Goal: Book appointment/travel/reservation

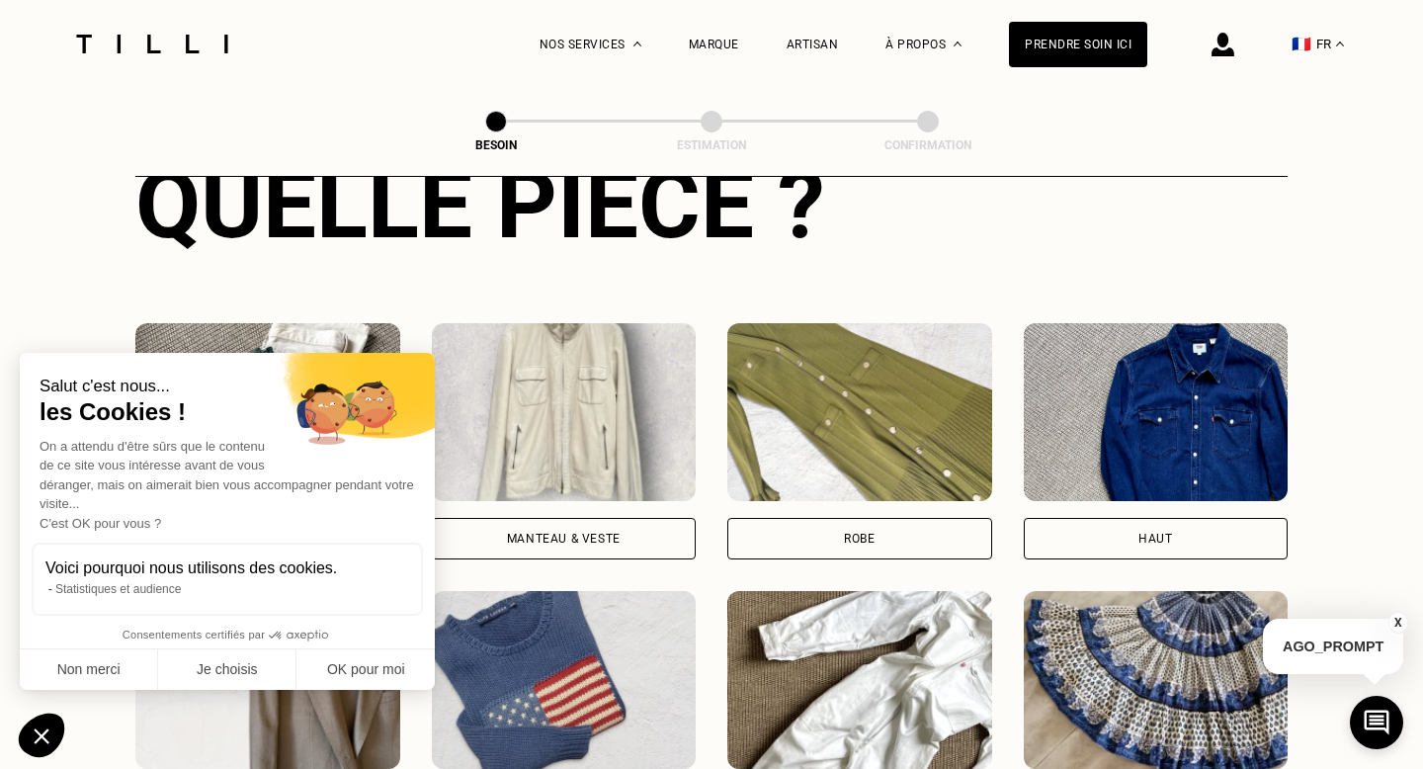
scroll to position [806, 0]
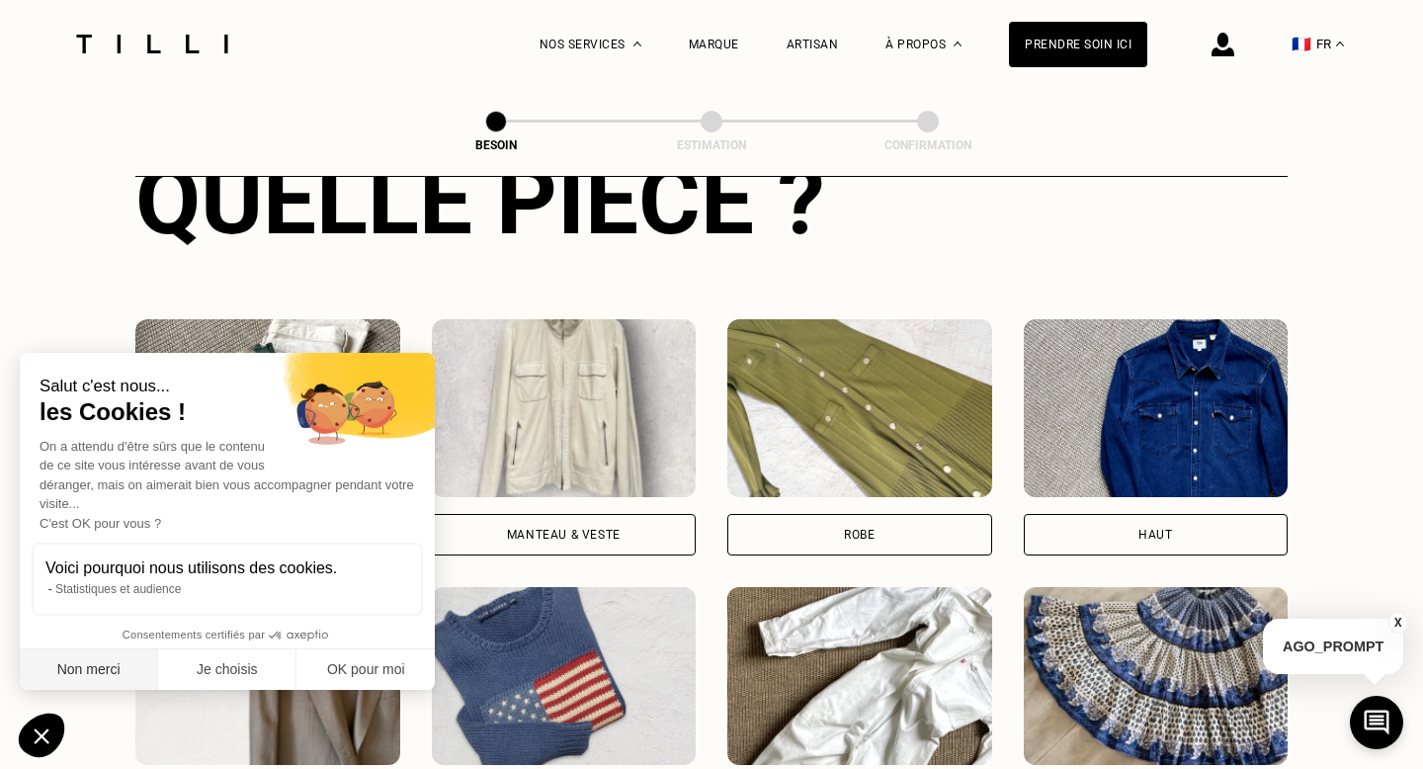
click at [109, 681] on button "Non merci" at bounding box center [89, 670] width 138 height 42
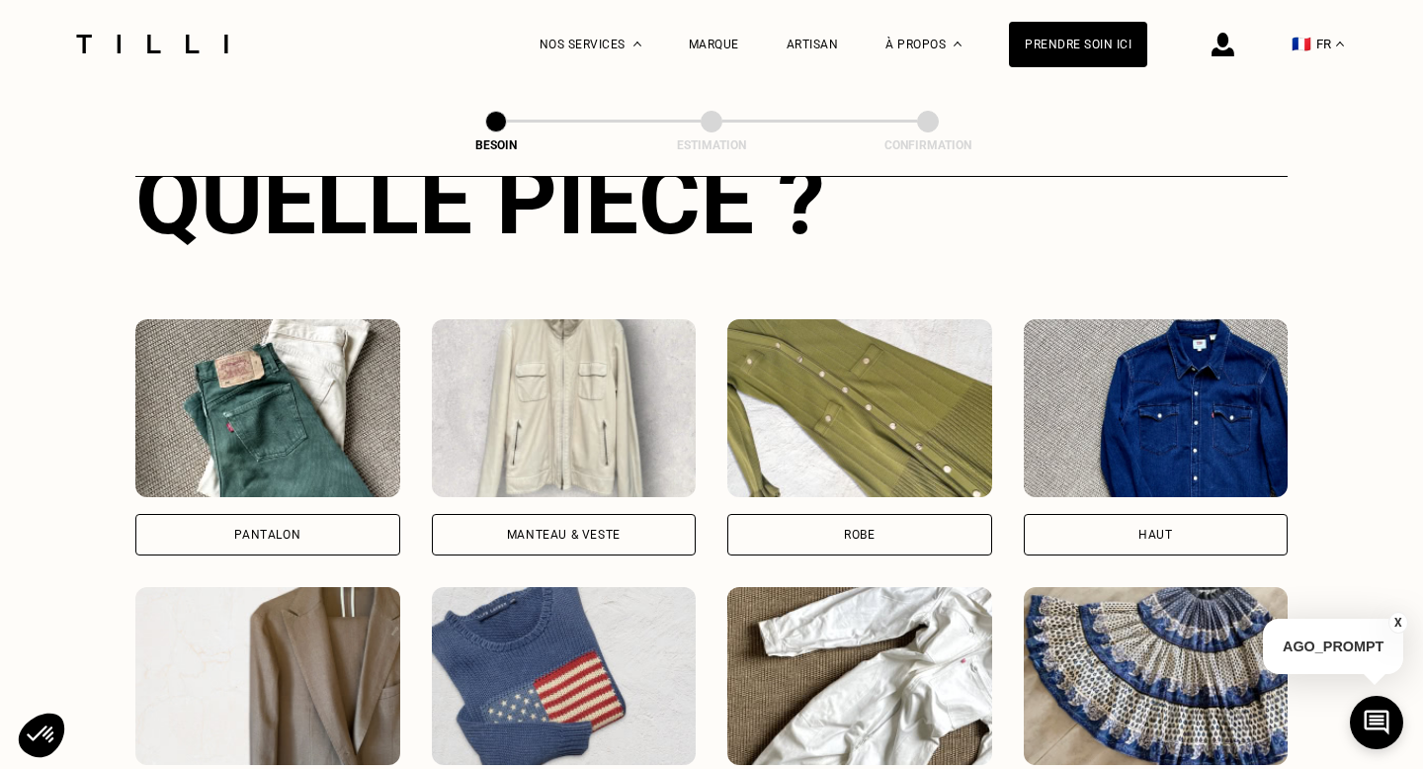
scroll to position [844, 0]
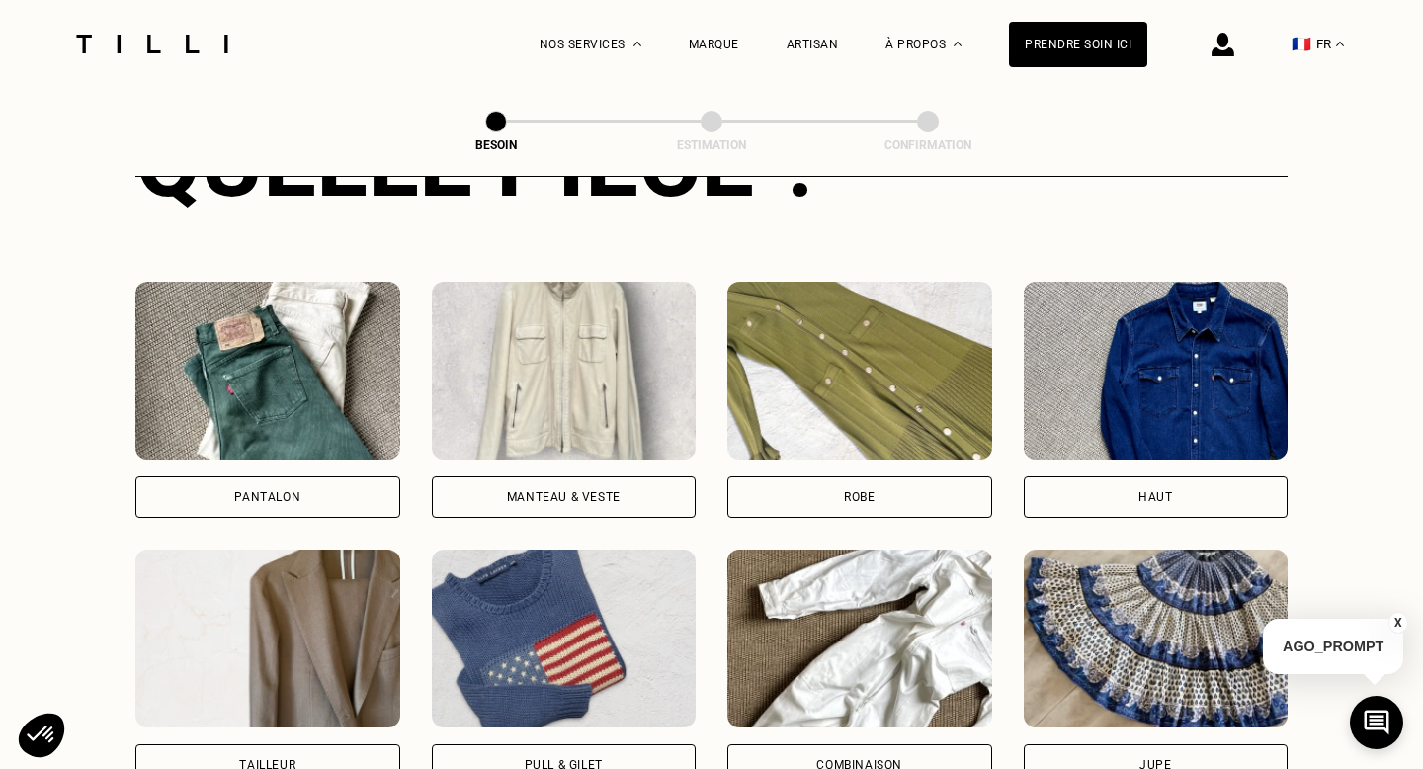
click at [190, 476] on div "Pantalon" at bounding box center [267, 497] width 265 height 42
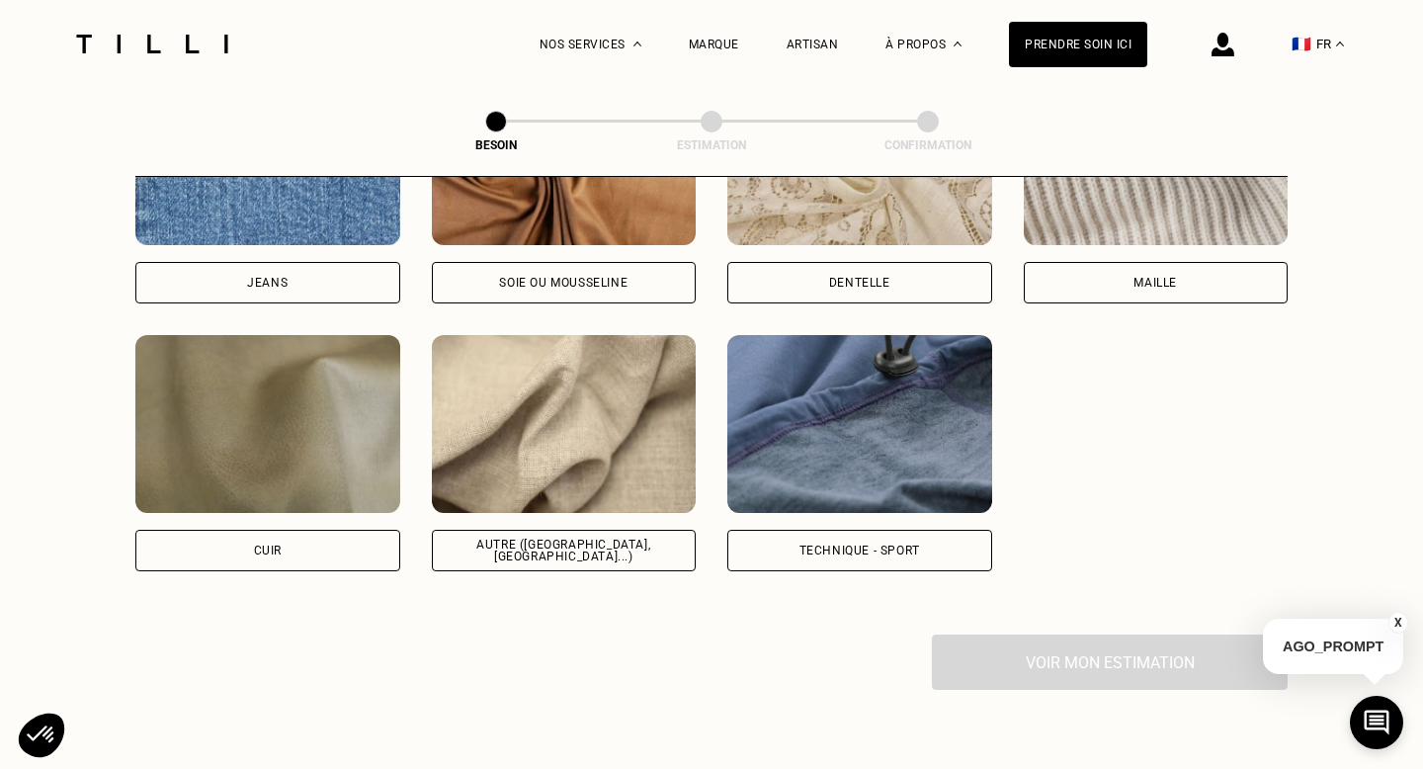
scroll to position [2246, 0]
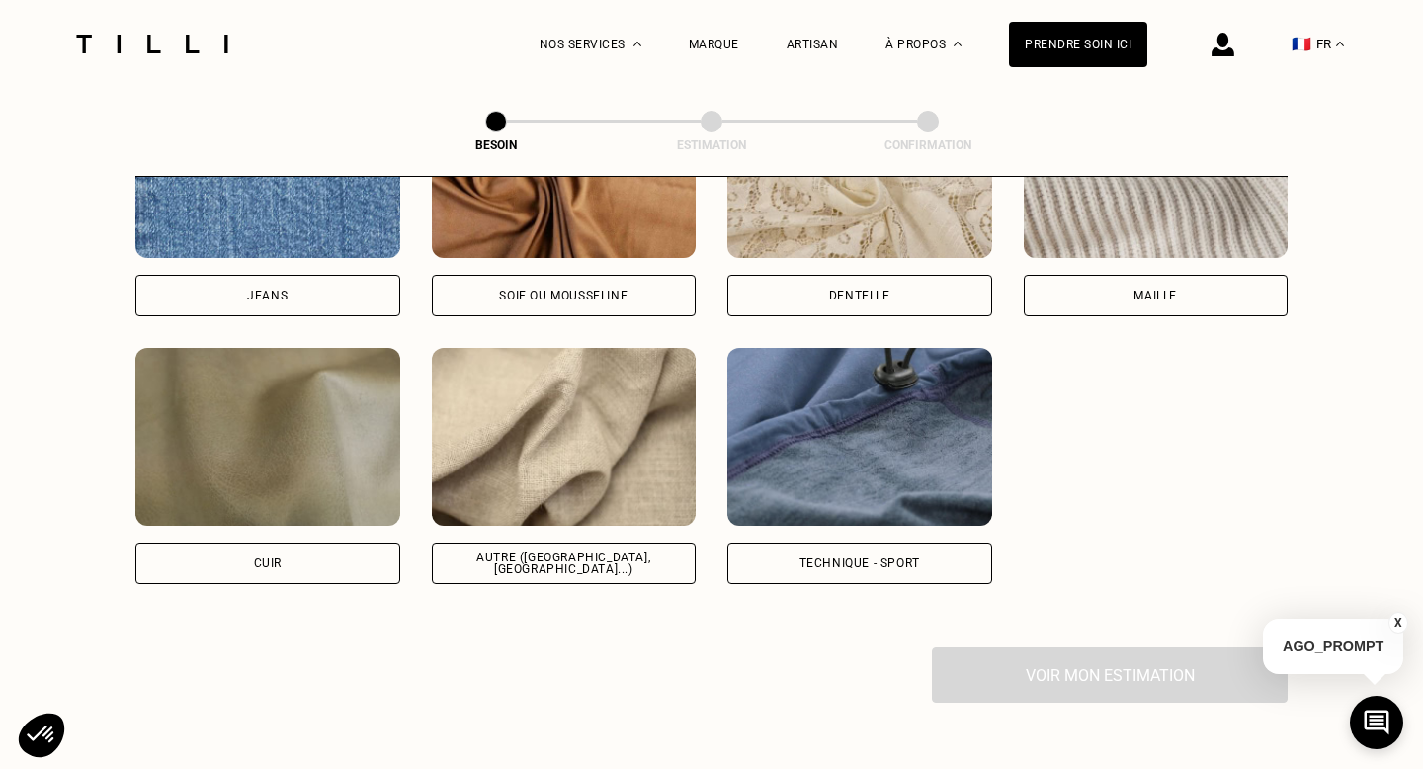
click at [527, 551] on div "Autre ([GEOGRAPHIC_DATA], [GEOGRAPHIC_DATA]...)" at bounding box center [564, 563] width 231 height 24
select select "FR"
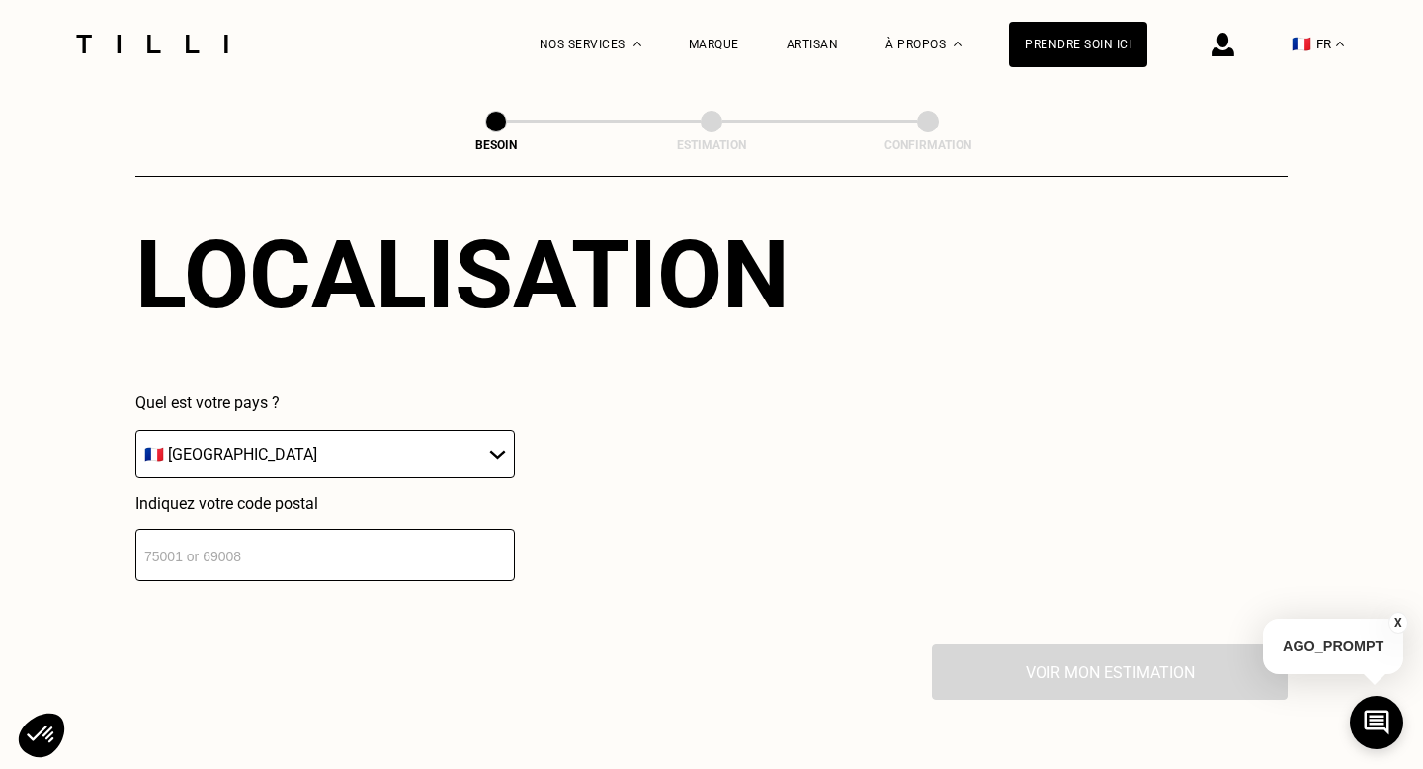
scroll to position [2739, 0]
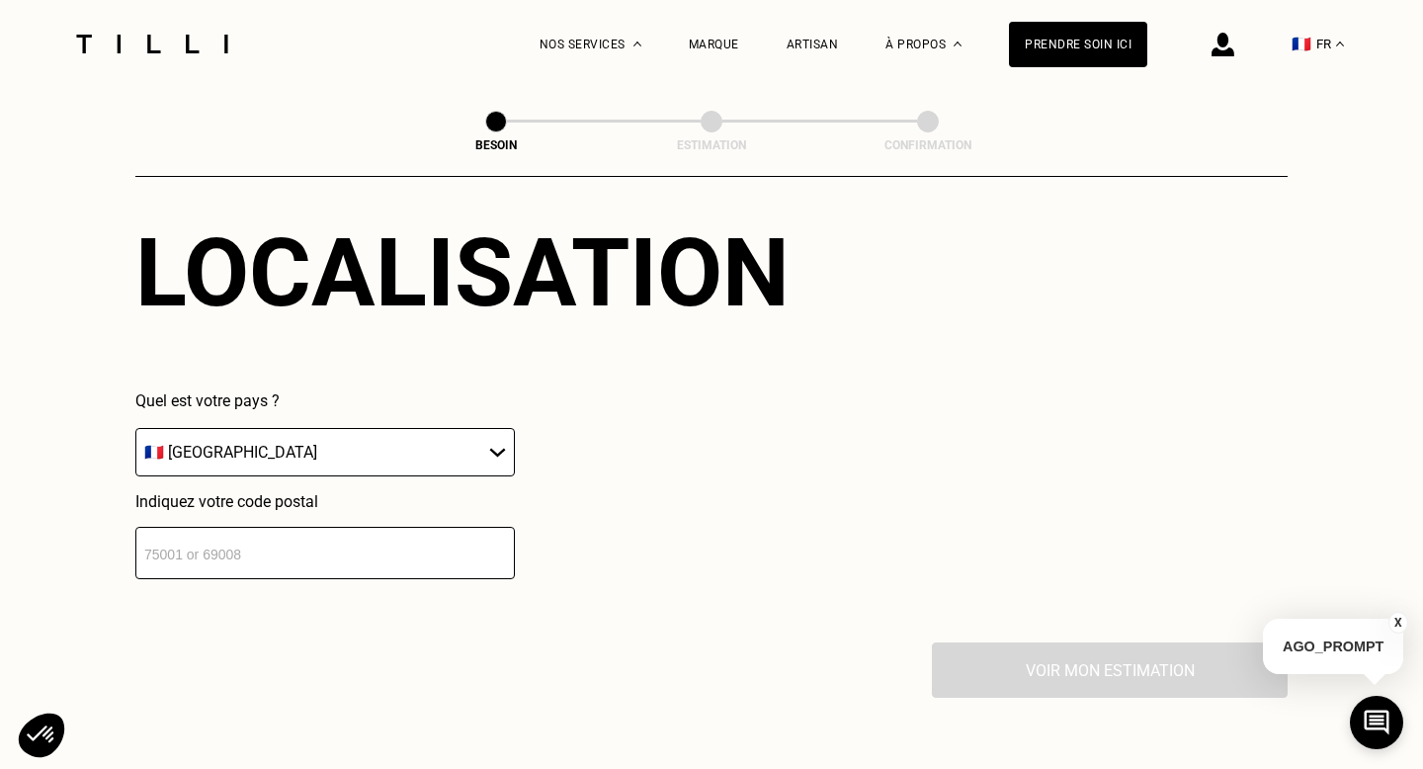
click at [383, 527] on input "number" at bounding box center [324, 553] width 379 height 52
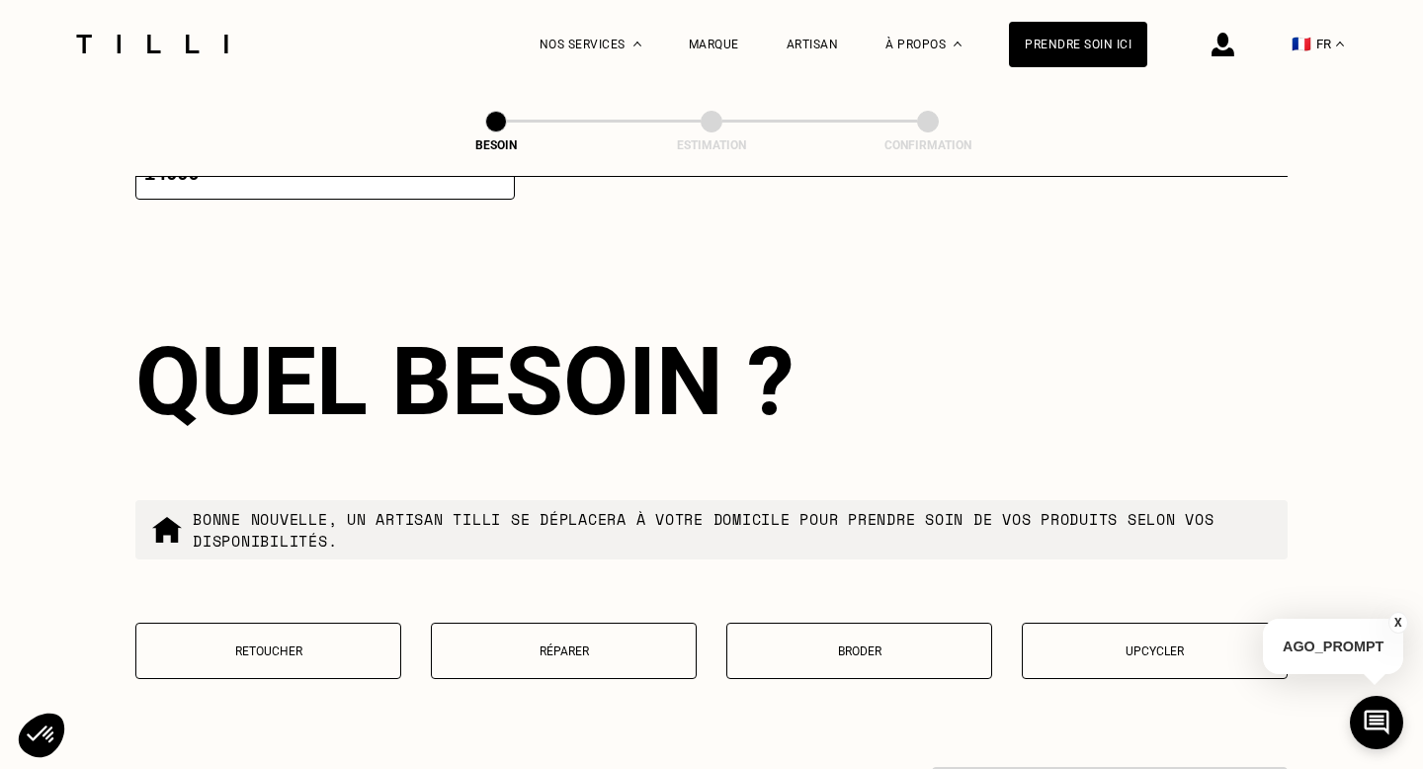
scroll to position [3138, 0]
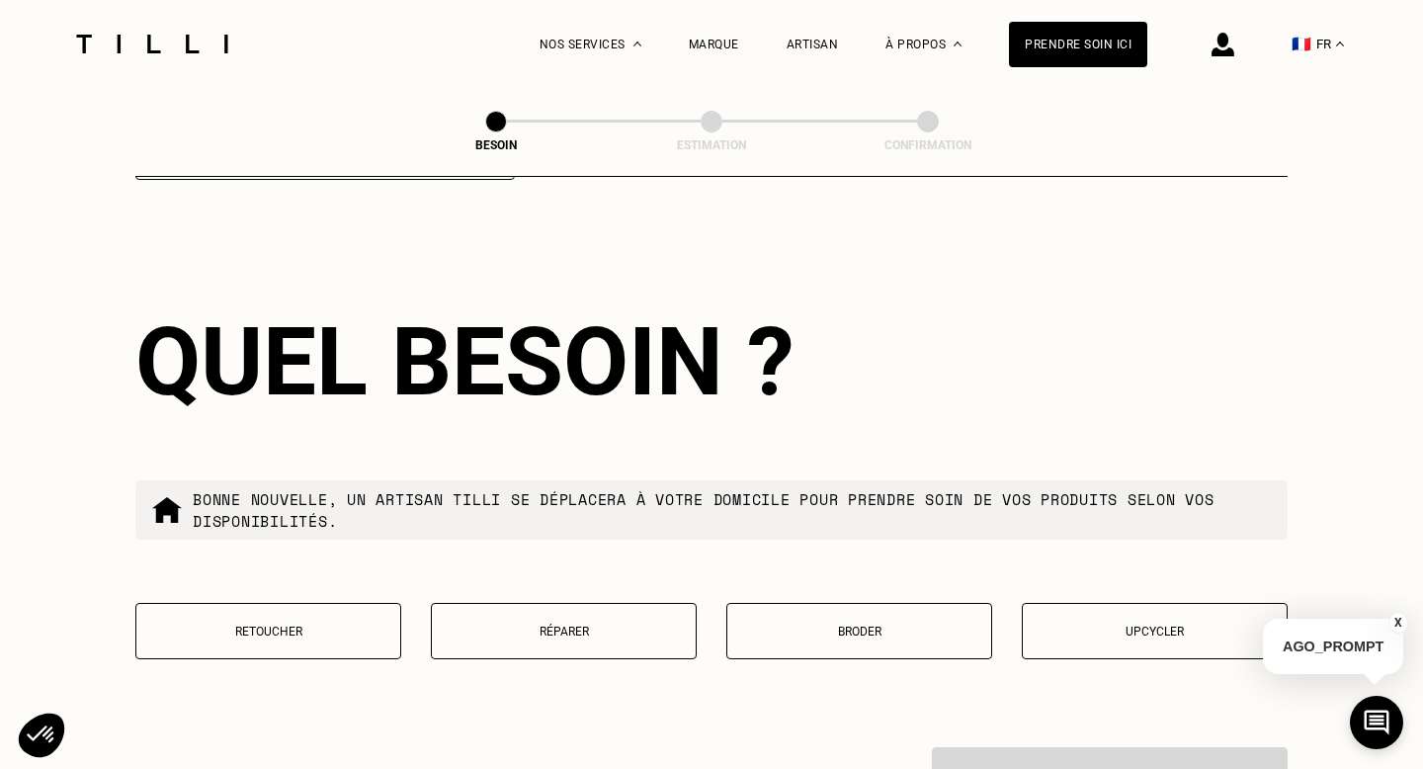
type input "14000"
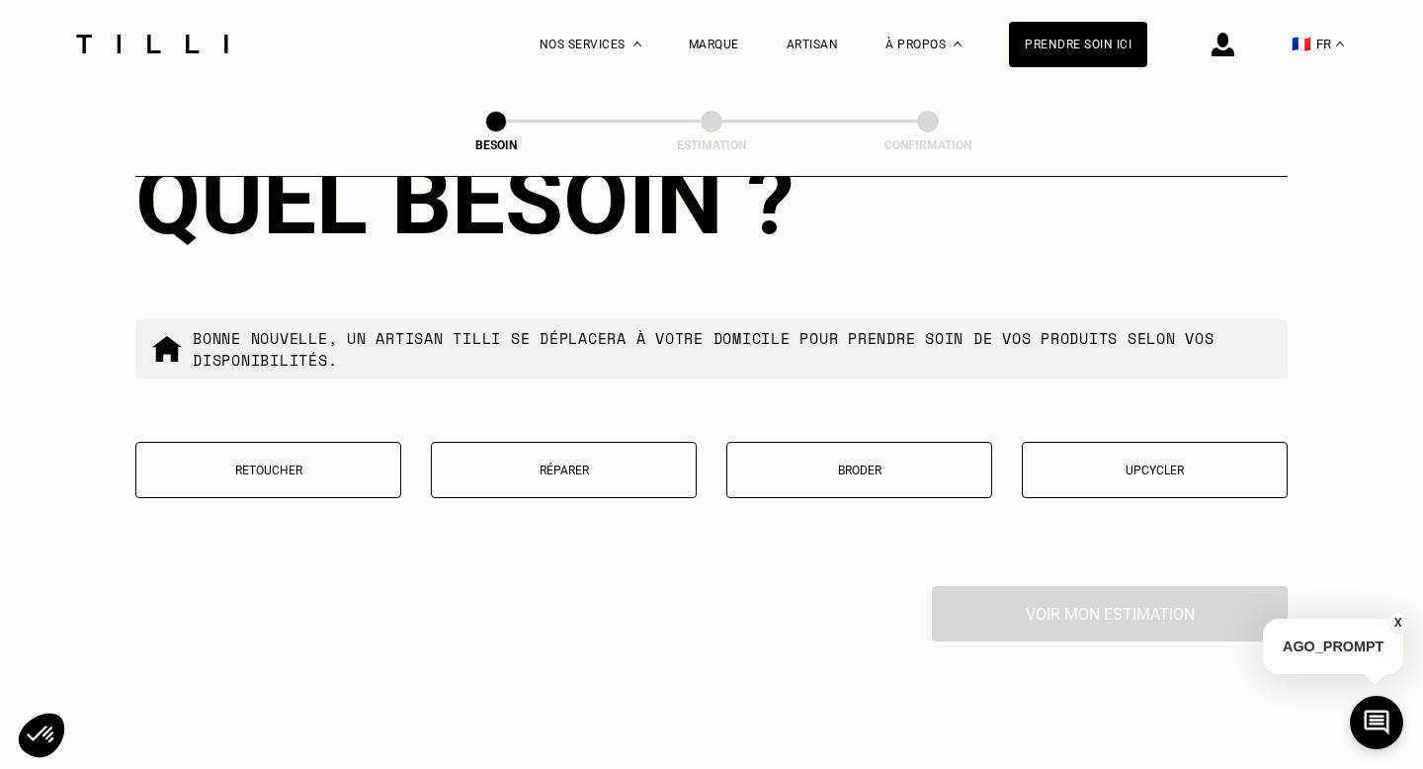
scroll to position [3301, 0]
click at [206, 440] on button "Retoucher" at bounding box center [268, 468] width 266 height 56
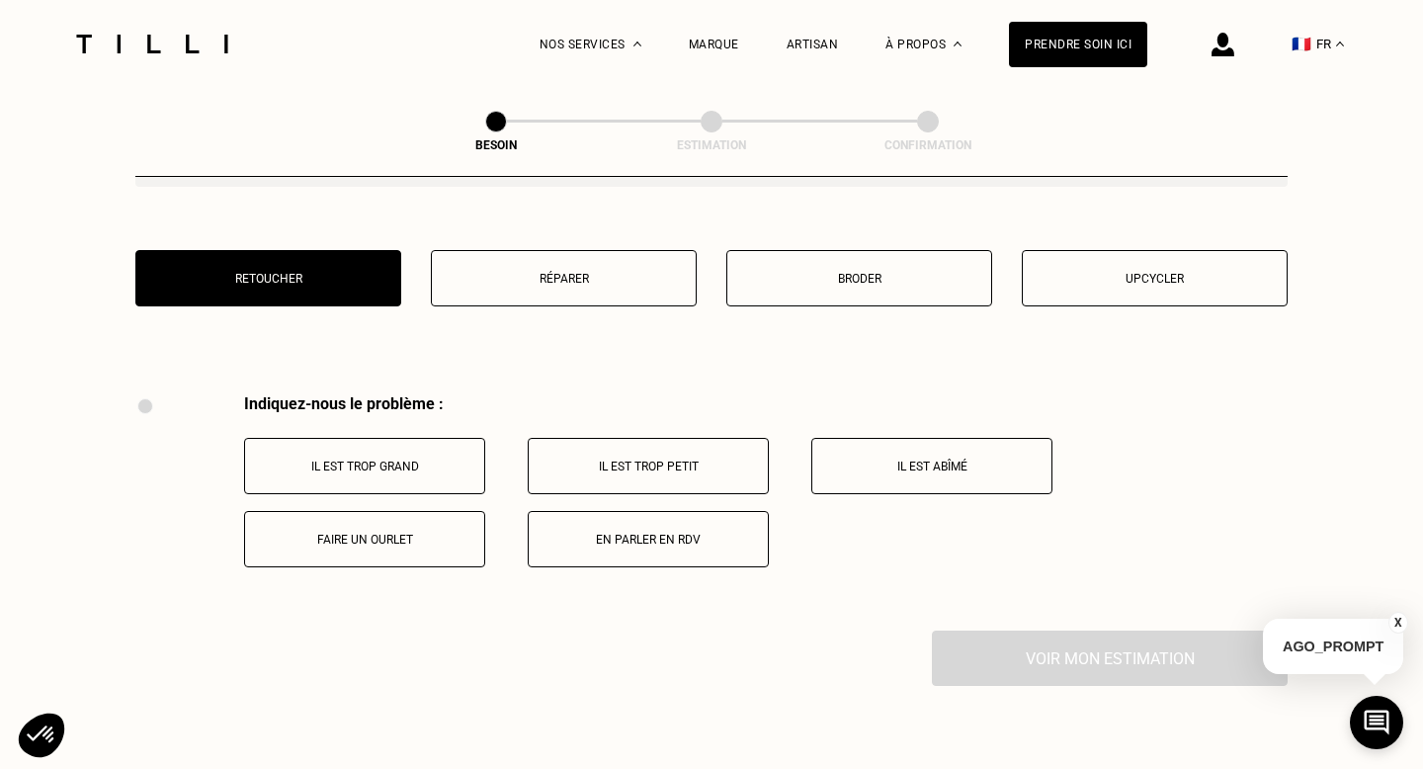
scroll to position [3644, 0]
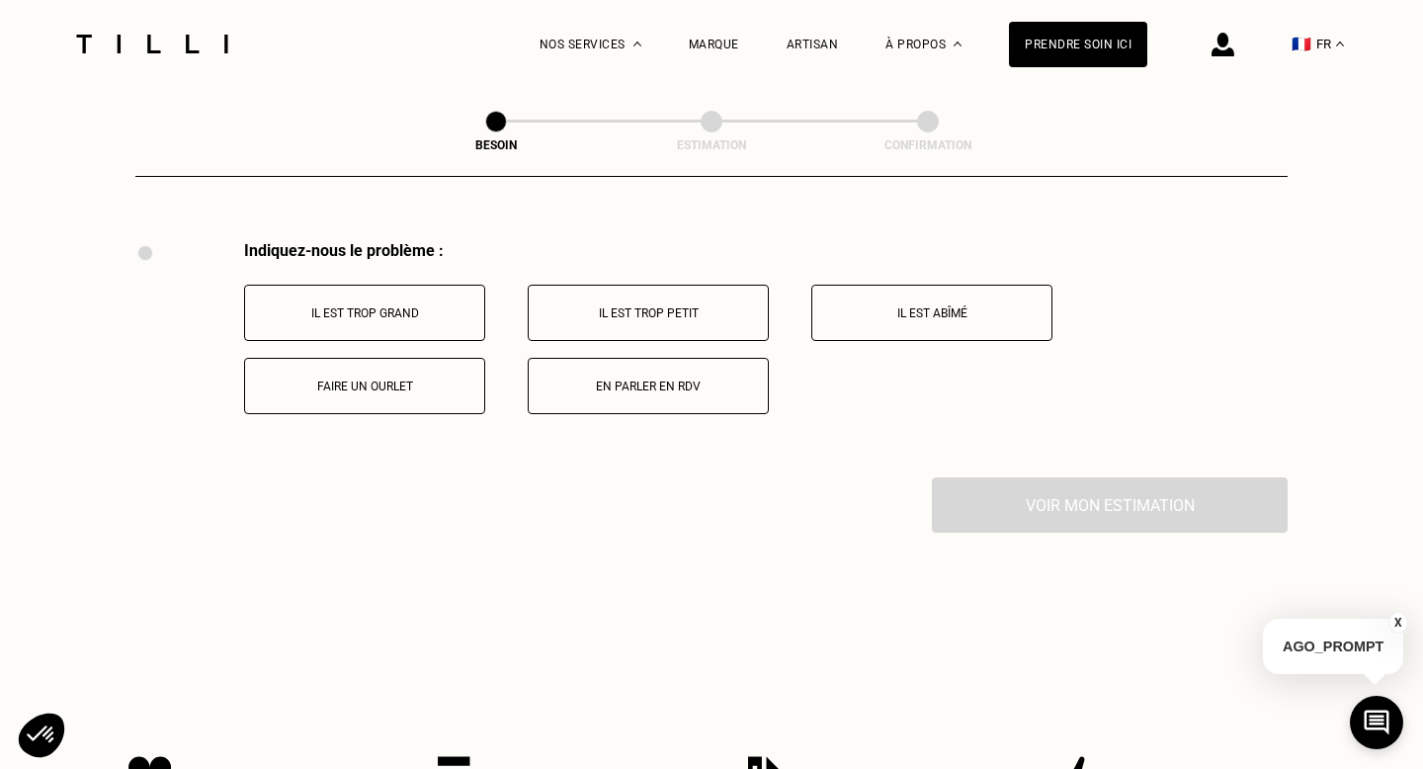
click at [347, 381] on button "Faire un ourlet" at bounding box center [364, 386] width 241 height 56
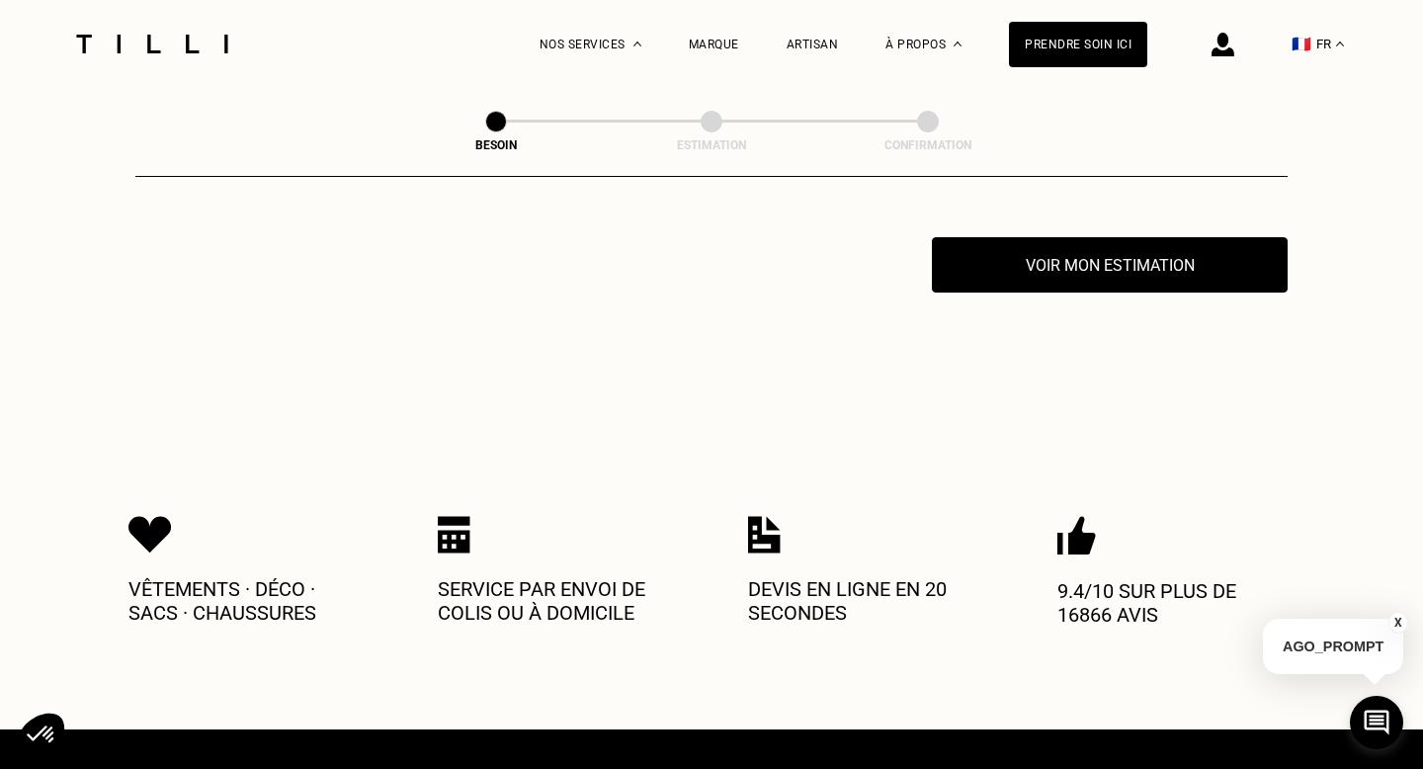
scroll to position [3885, 0]
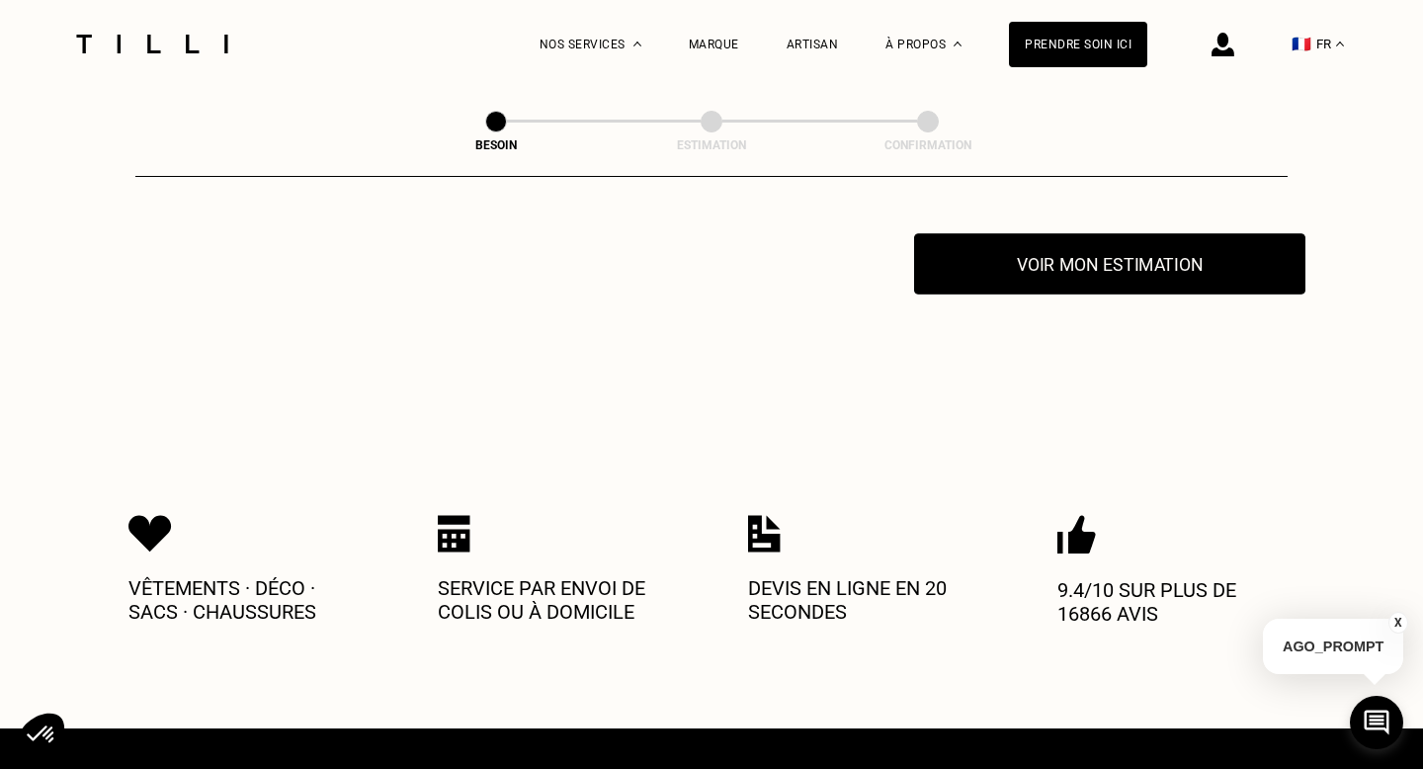
click at [1013, 245] on button "Voir mon estimation" at bounding box center [1109, 263] width 391 height 61
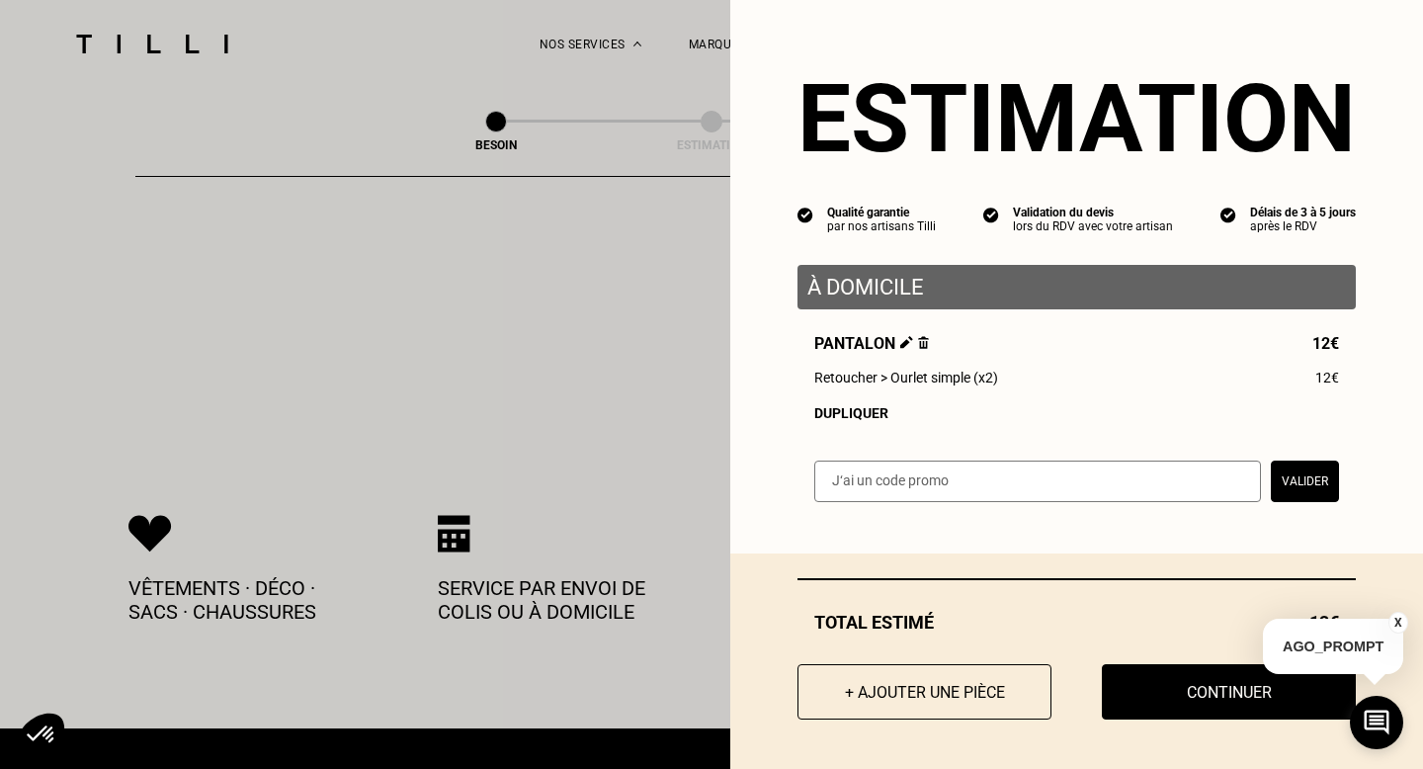
click at [769, 339] on div "Estimation Qualité garantie par nos artisans Tilli Validation du devis lors du …" at bounding box center [1076, 263] width 693 height 527
click at [1220, 687] on button "Continuer" at bounding box center [1229, 691] width 280 height 61
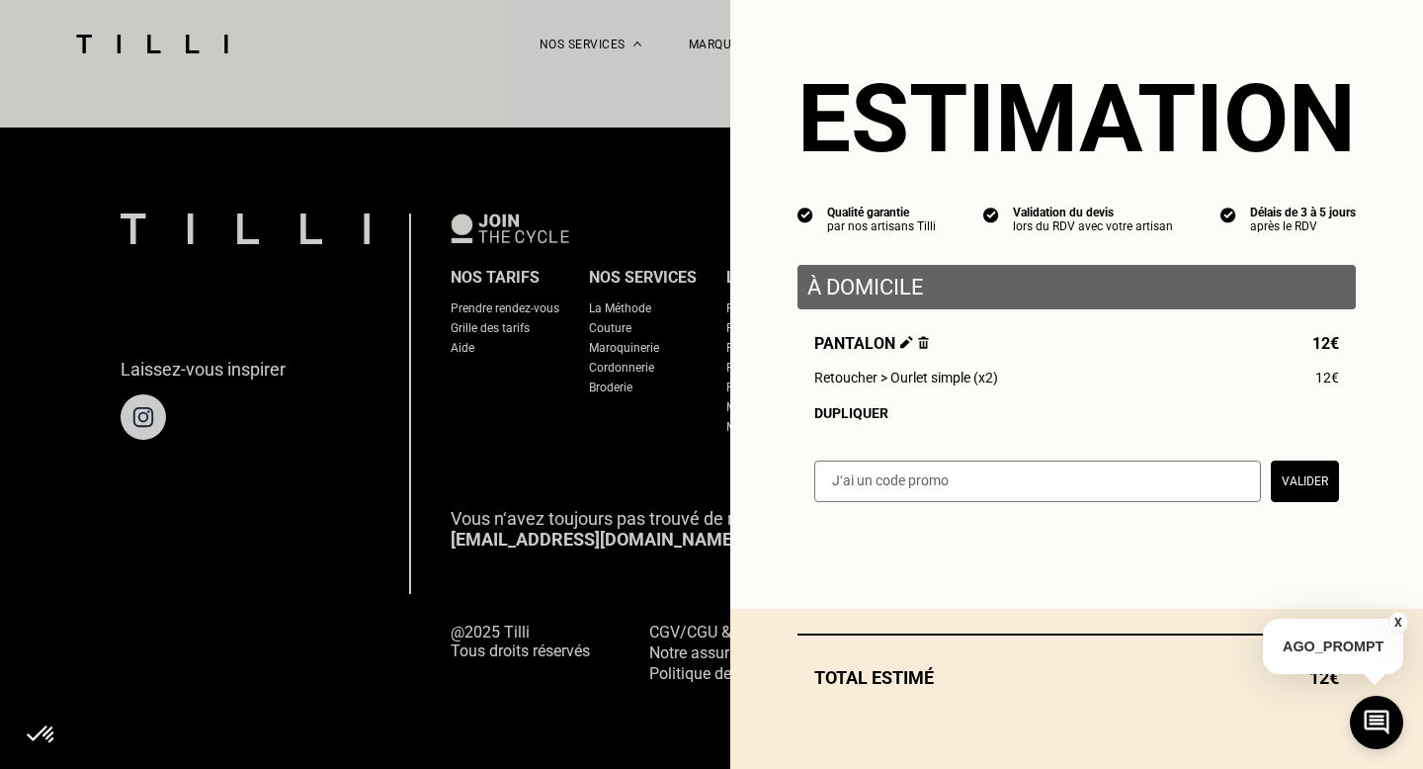
scroll to position [1228, 0]
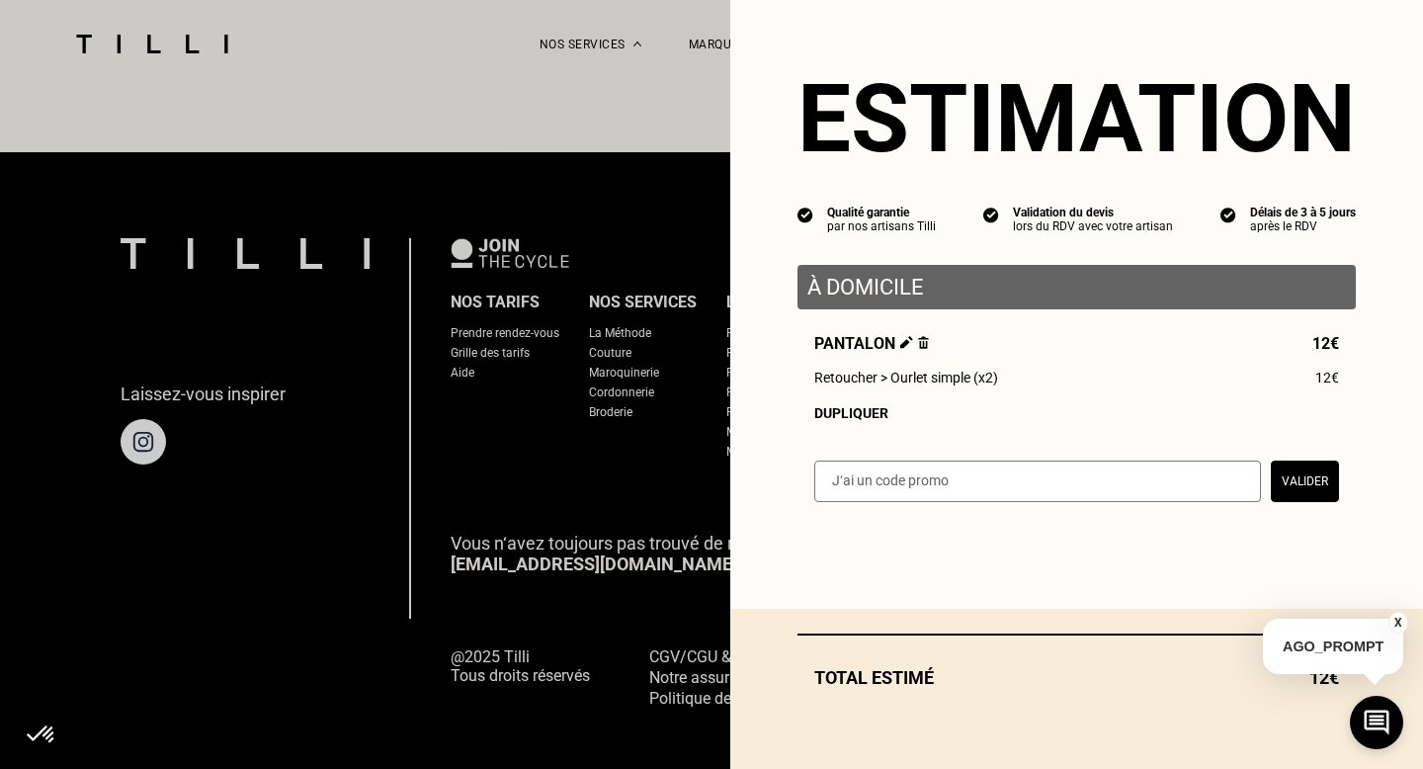
select select "FR"
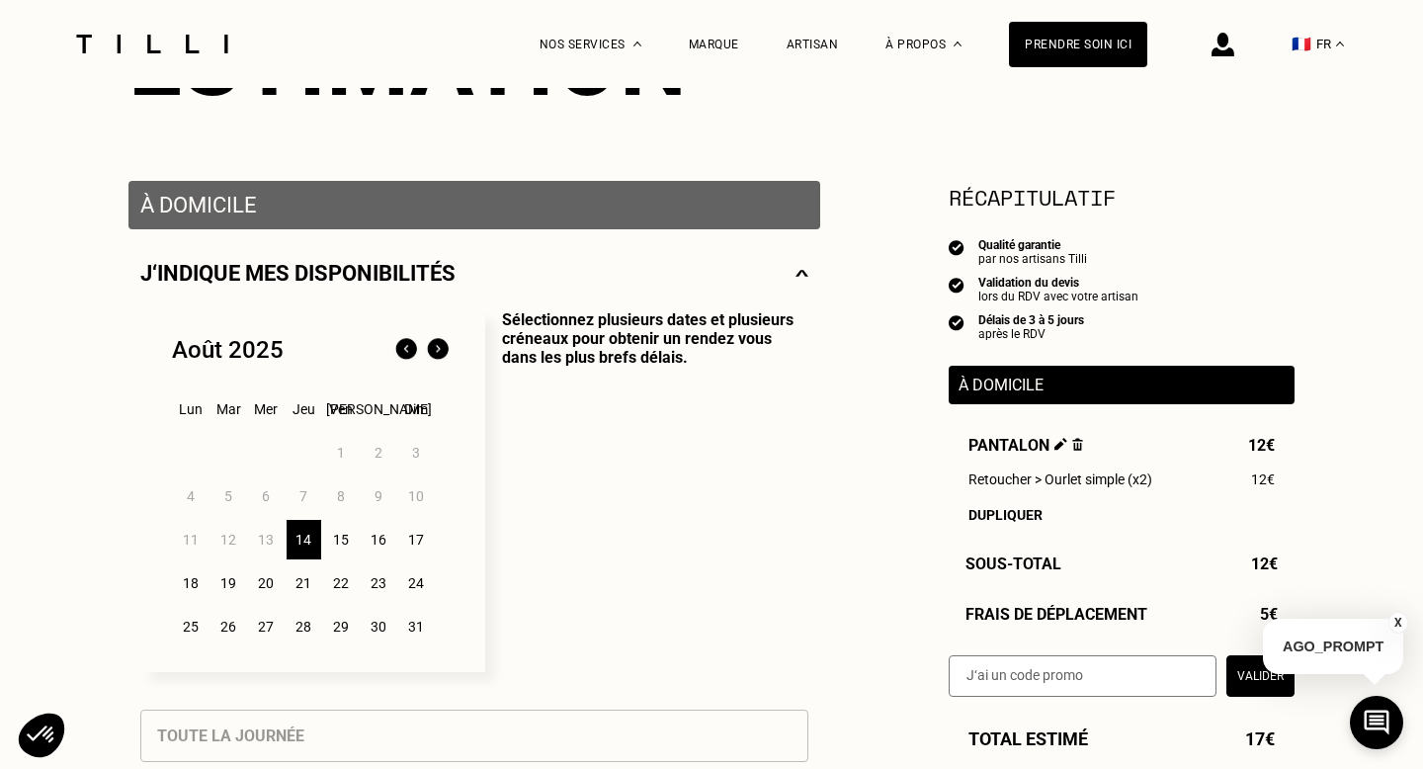
scroll to position [364, 0]
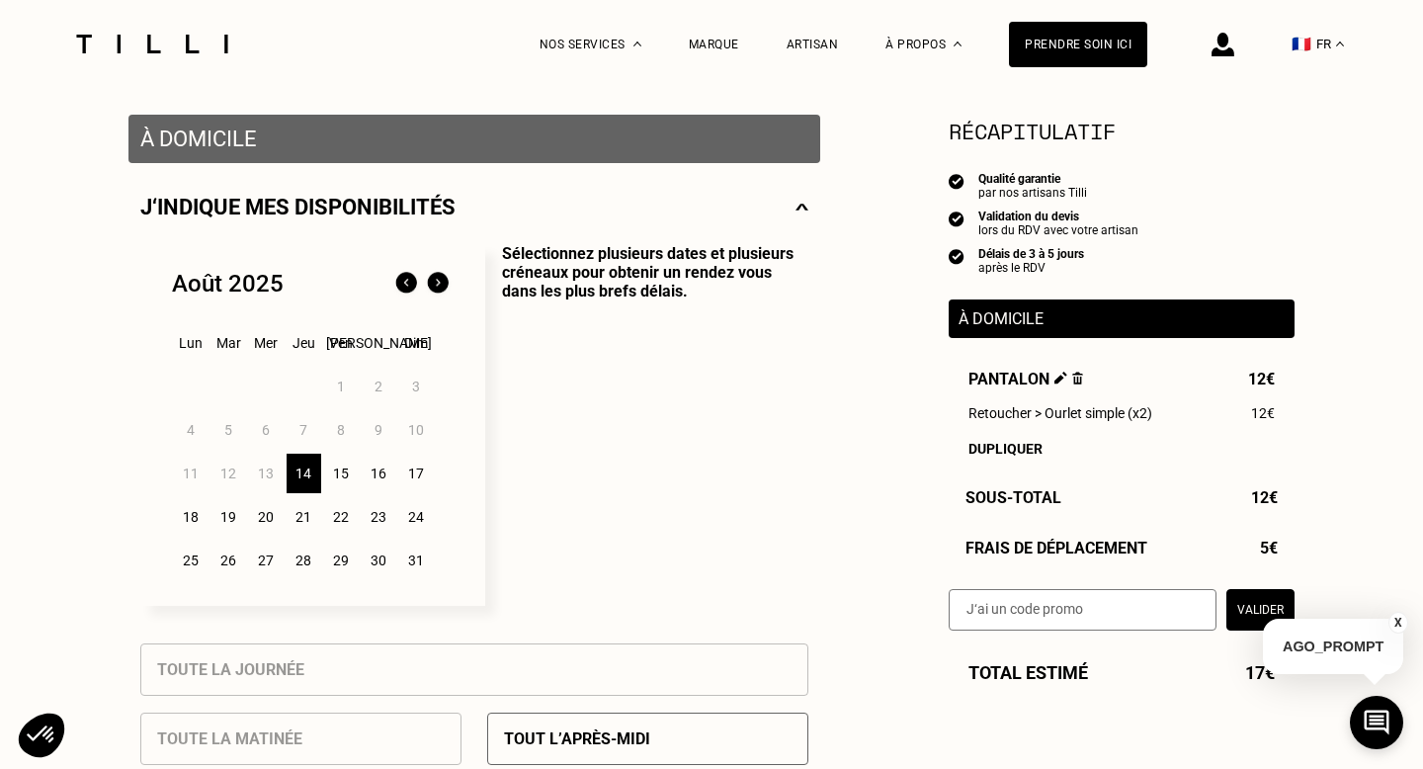
click at [310, 471] on div "14" at bounding box center [304, 474] width 35 height 40
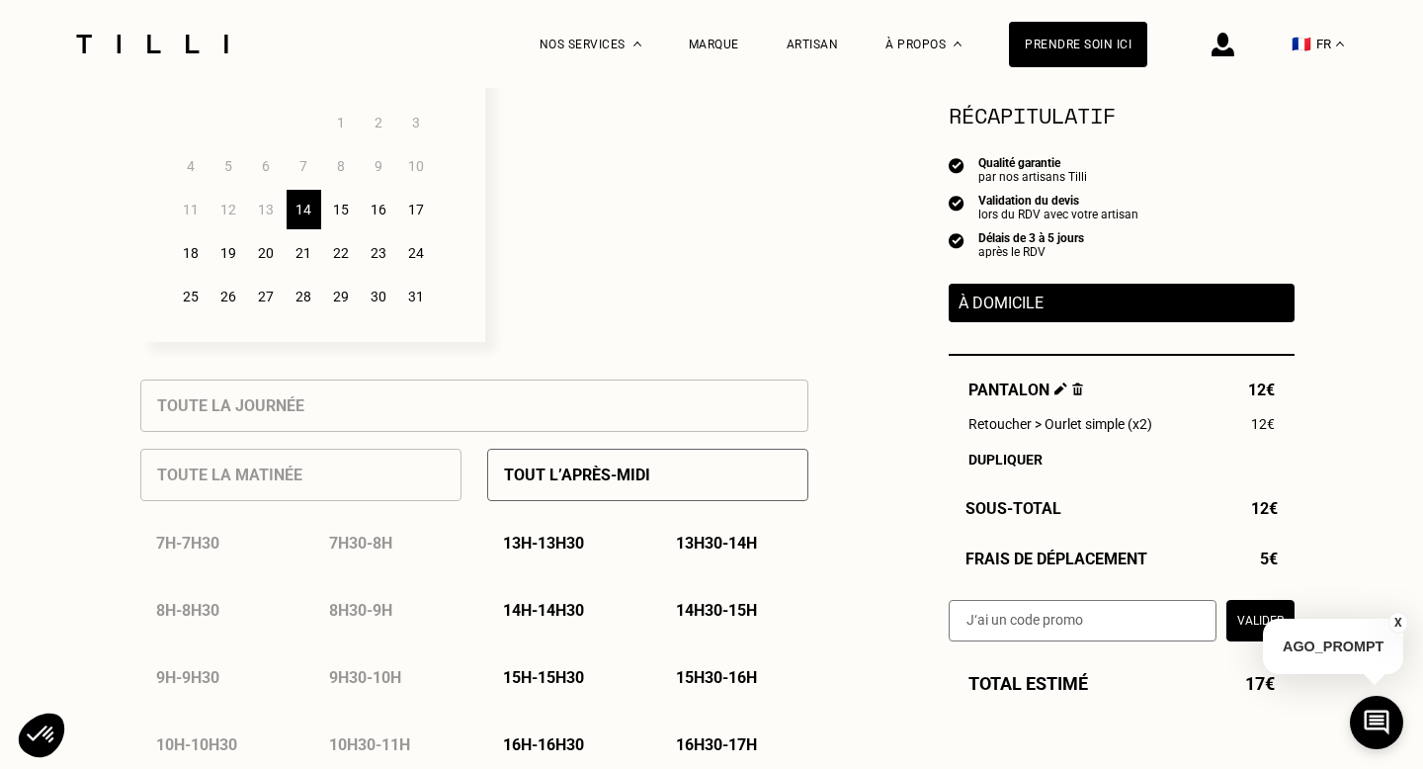
scroll to position [623, 0]
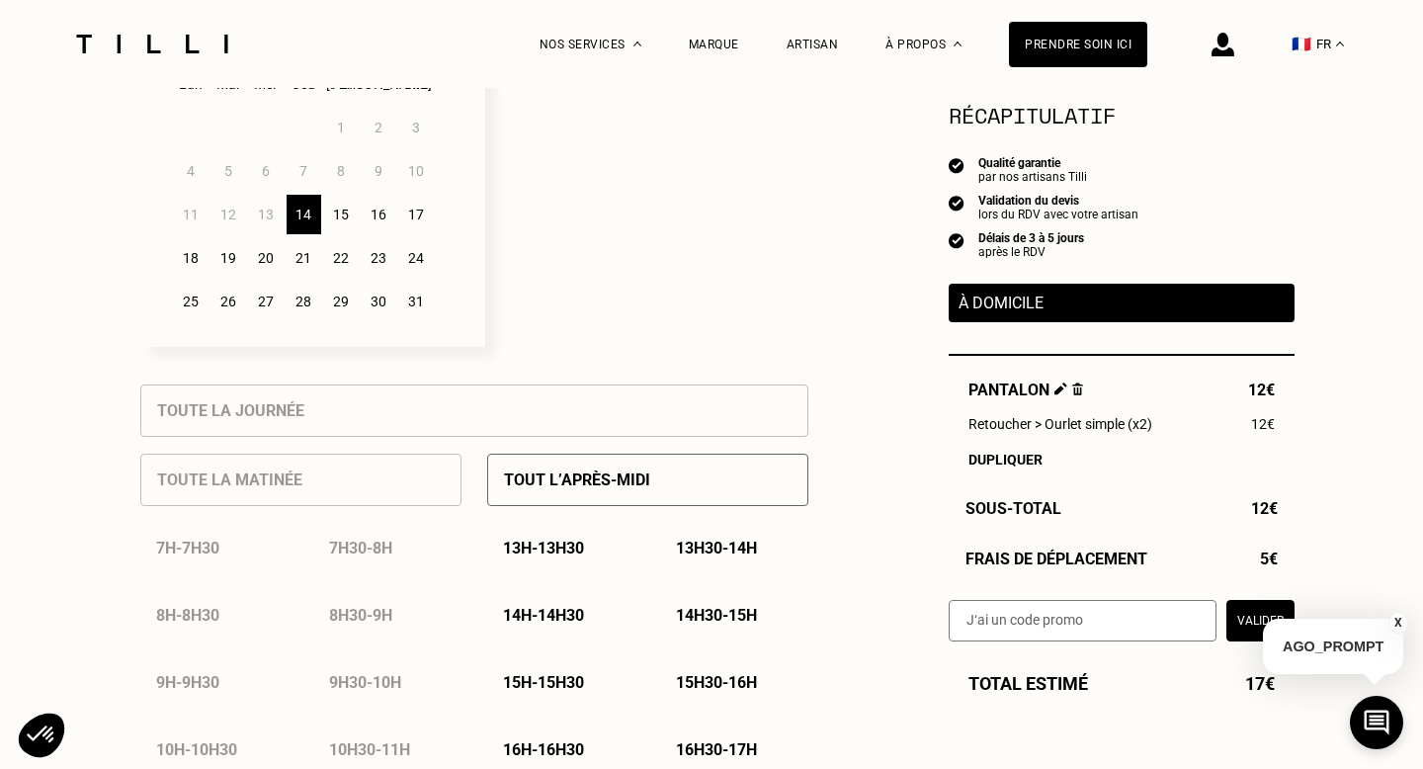
click at [346, 206] on div "15" at bounding box center [341, 215] width 35 height 40
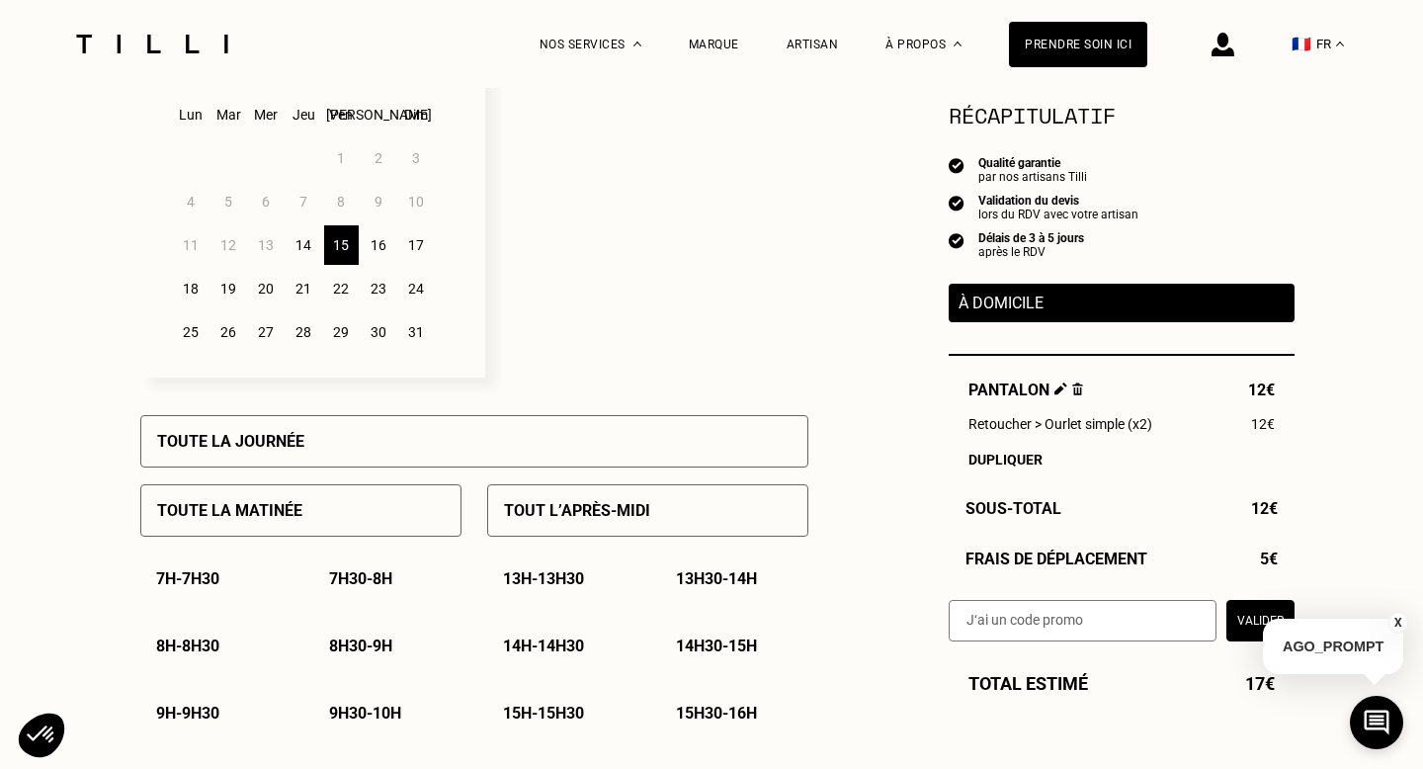
scroll to position [386, 0]
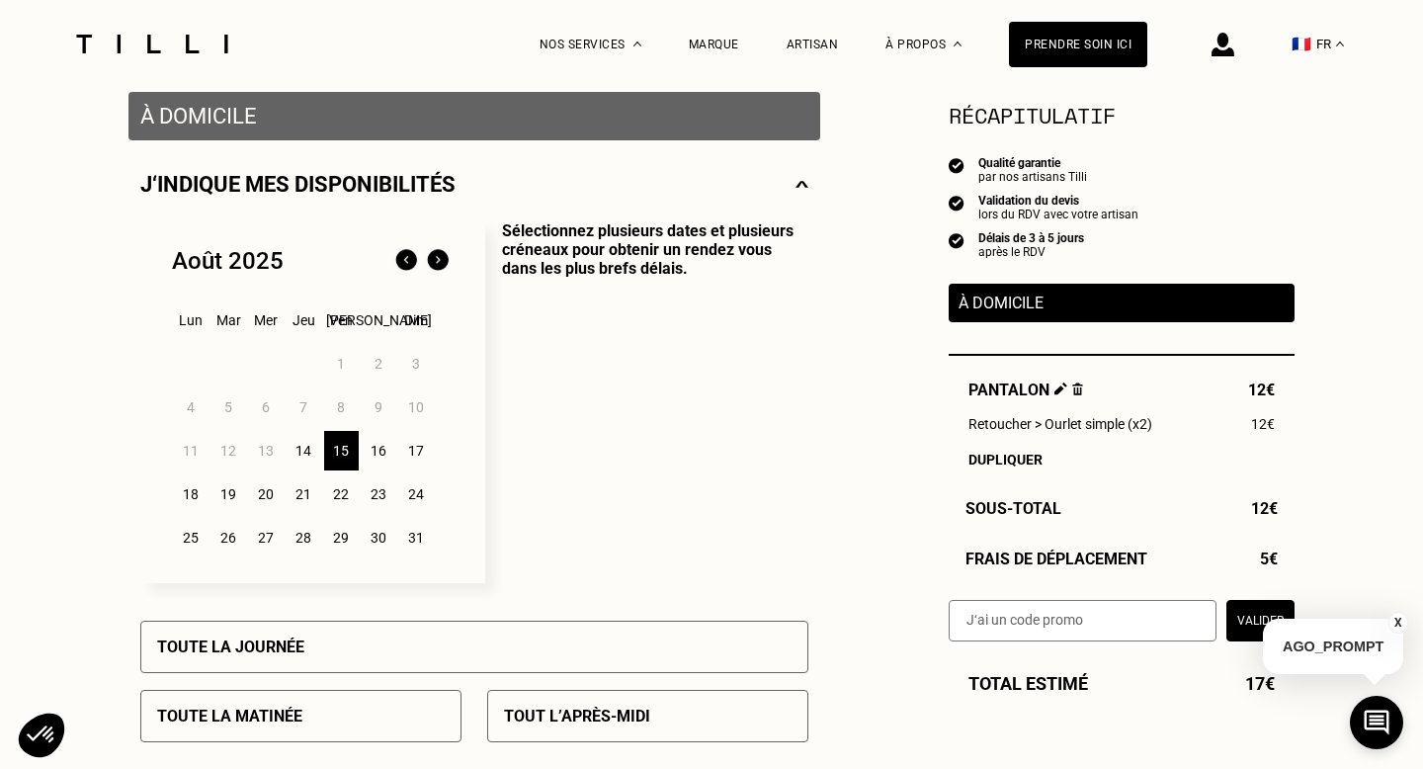
click at [378, 457] on div "16" at bounding box center [379, 451] width 35 height 40
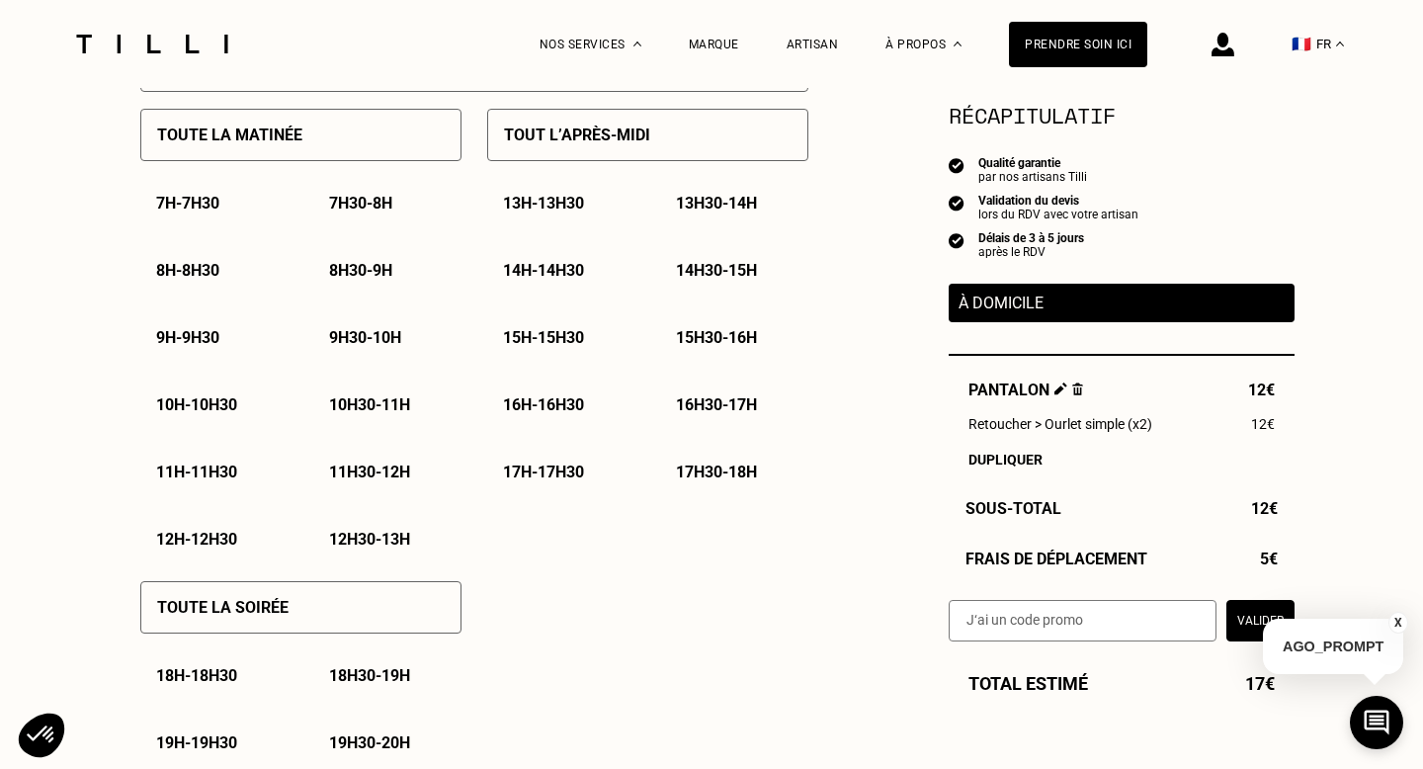
scroll to position [966, 0]
click at [196, 418] on div "10h - 10h30" at bounding box center [214, 405] width 148 height 50
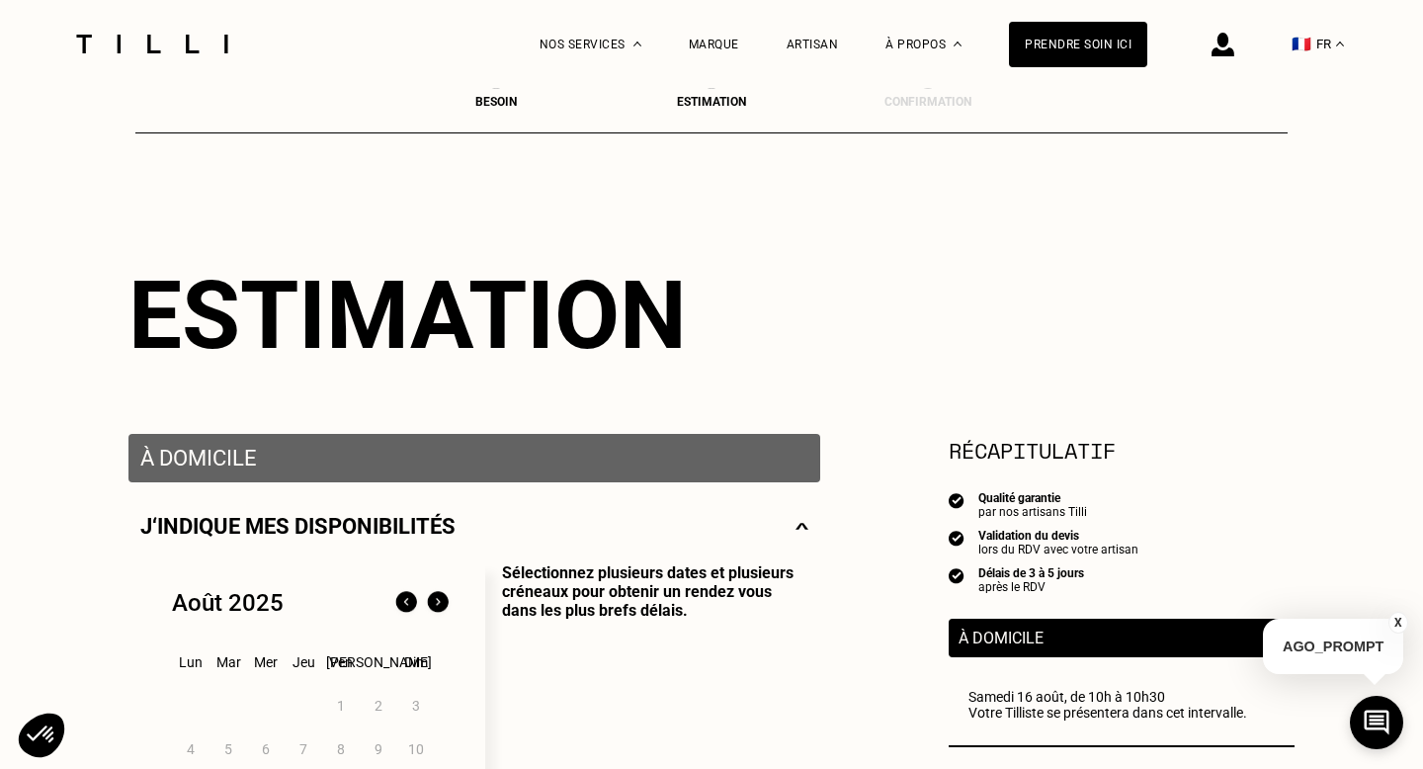
scroll to position [0, 0]
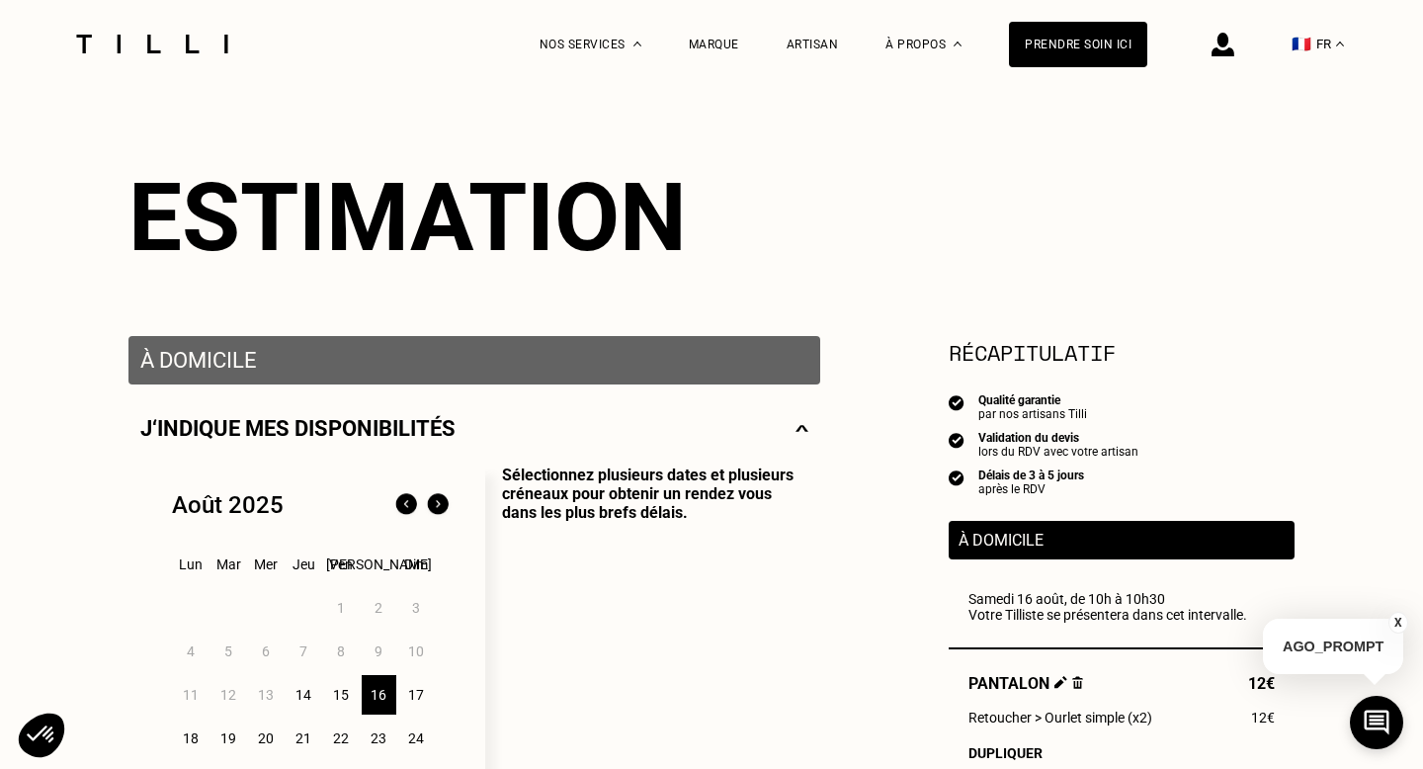
scroll to position [710, 0]
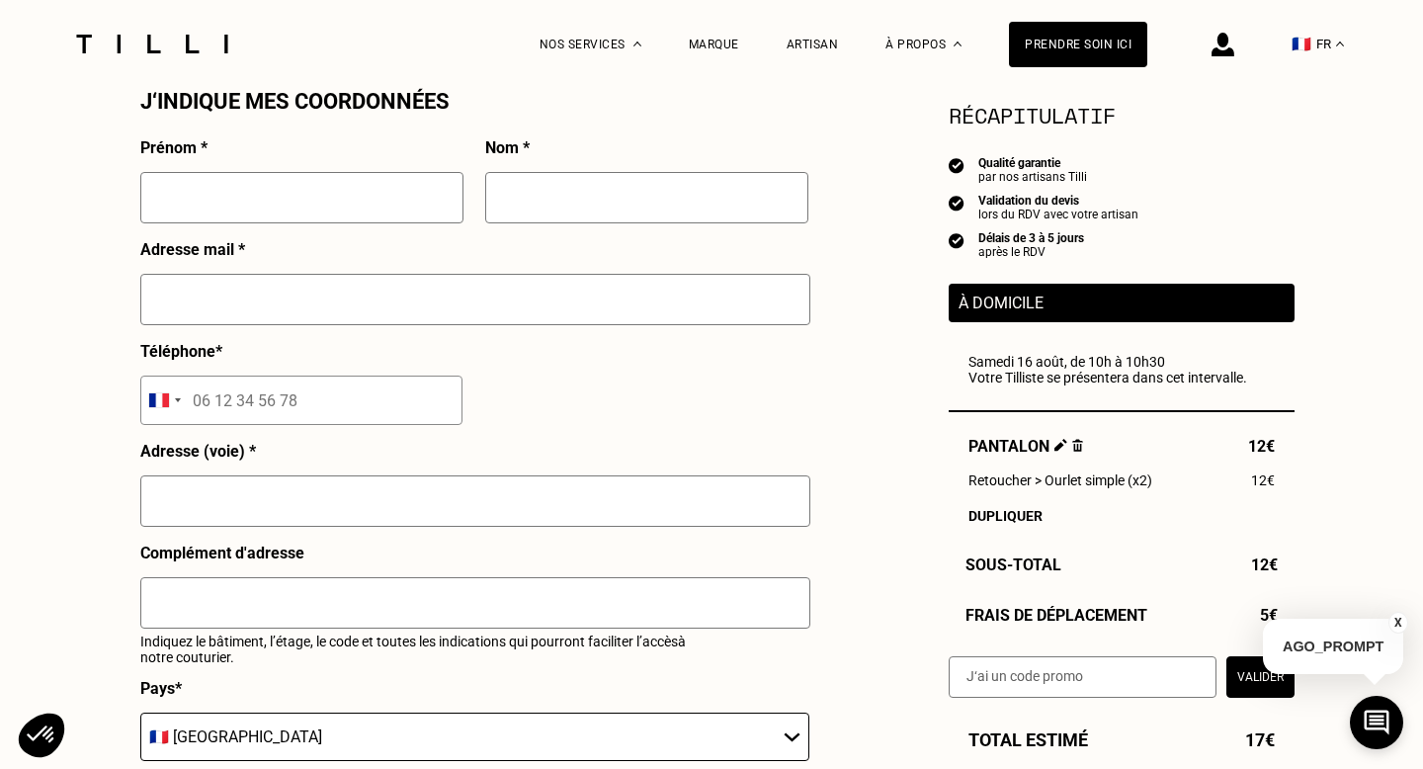
scroll to position [1837, 0]
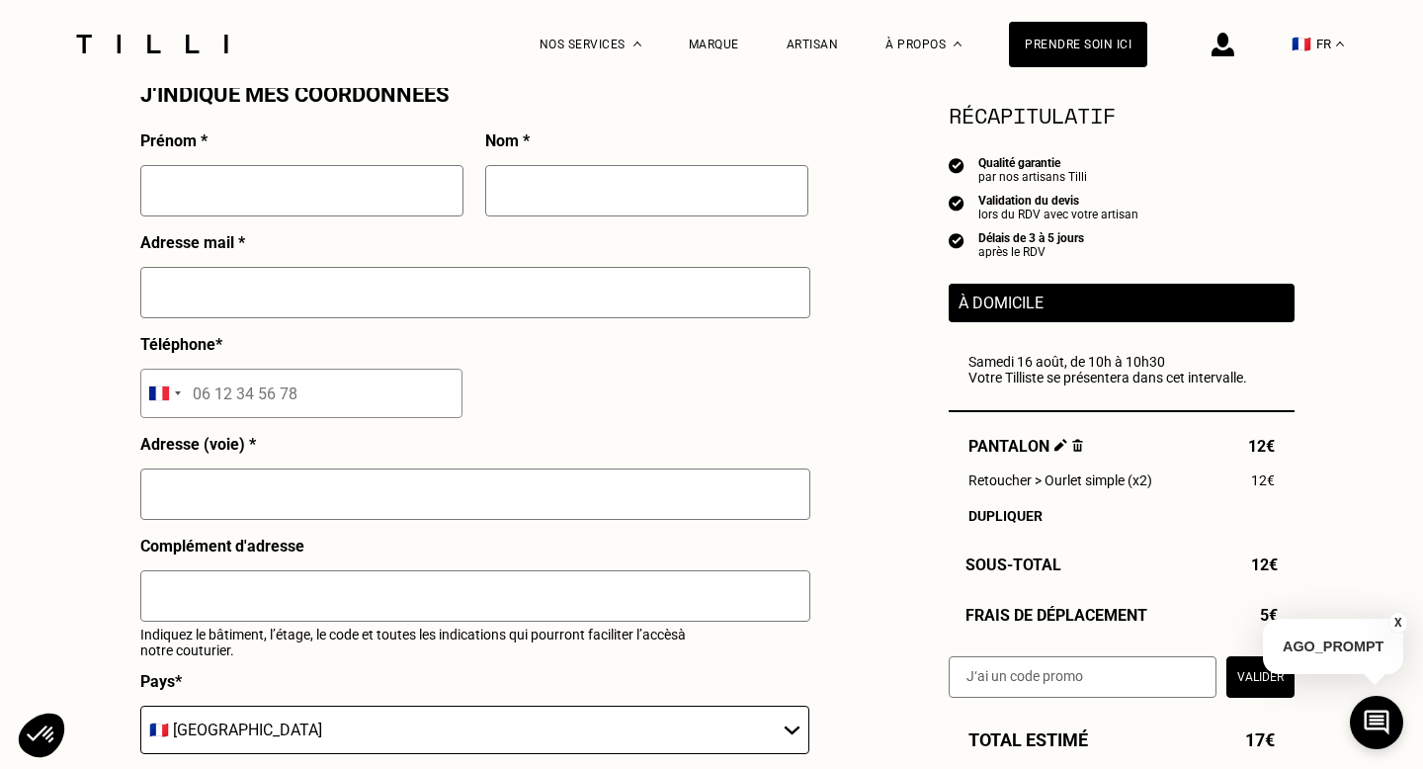
click at [255, 171] on input "text" at bounding box center [301, 190] width 323 height 51
type input "Léa"
type input "[PERSON_NAME]"
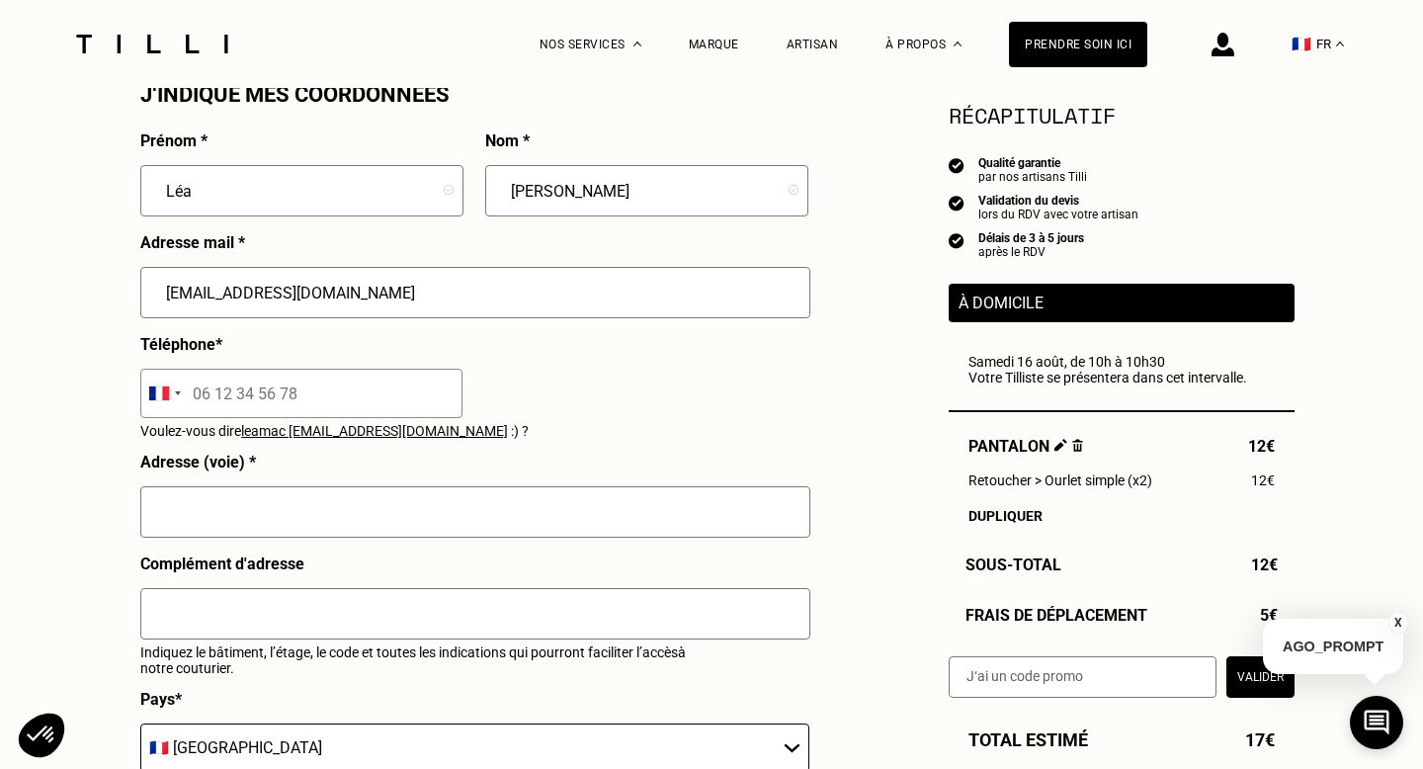
type input "[EMAIL_ADDRESS][DOMAIN_NAME]"
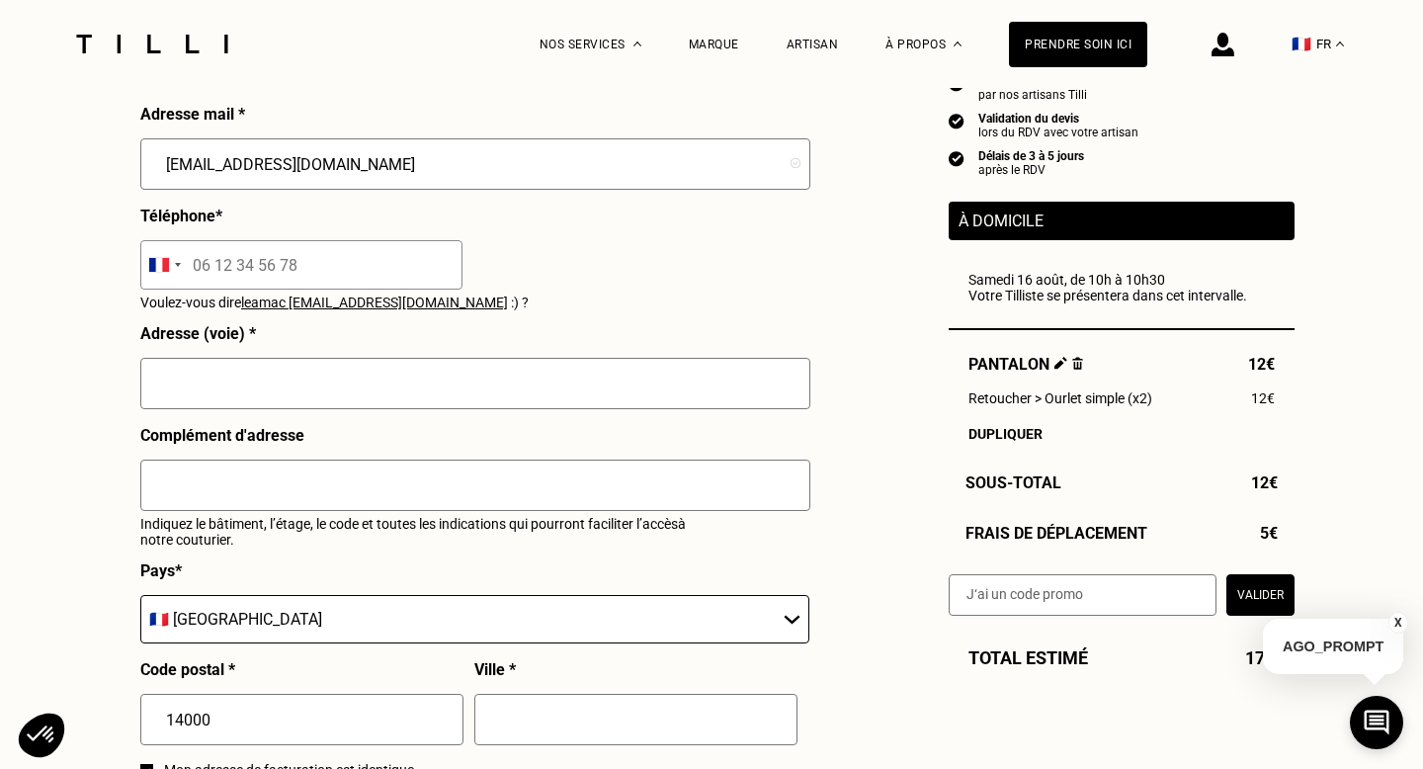
scroll to position [1967, 0]
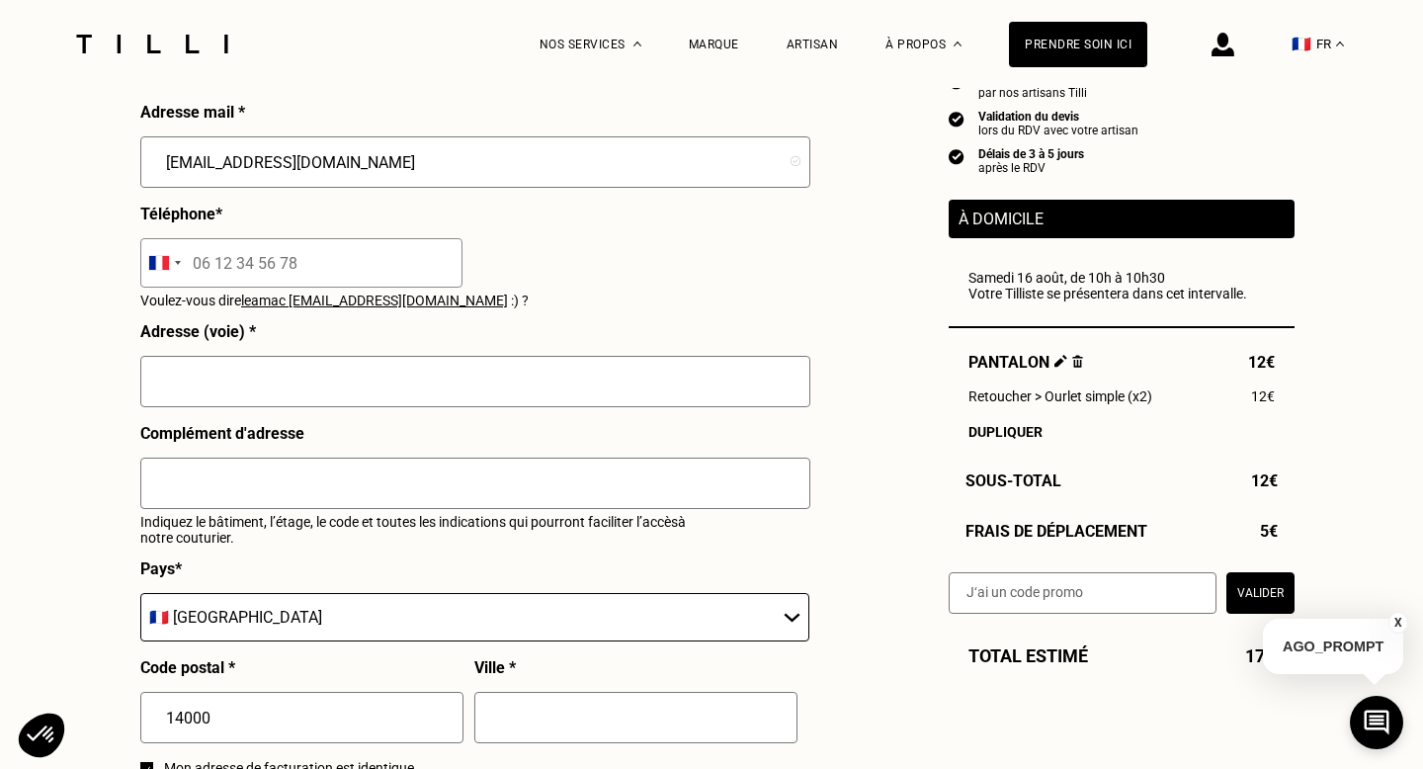
click at [239, 261] on input "tel" at bounding box center [301, 262] width 322 height 49
type input "06 85 08 01 07"
